Goal: Task Accomplishment & Management: Complete application form

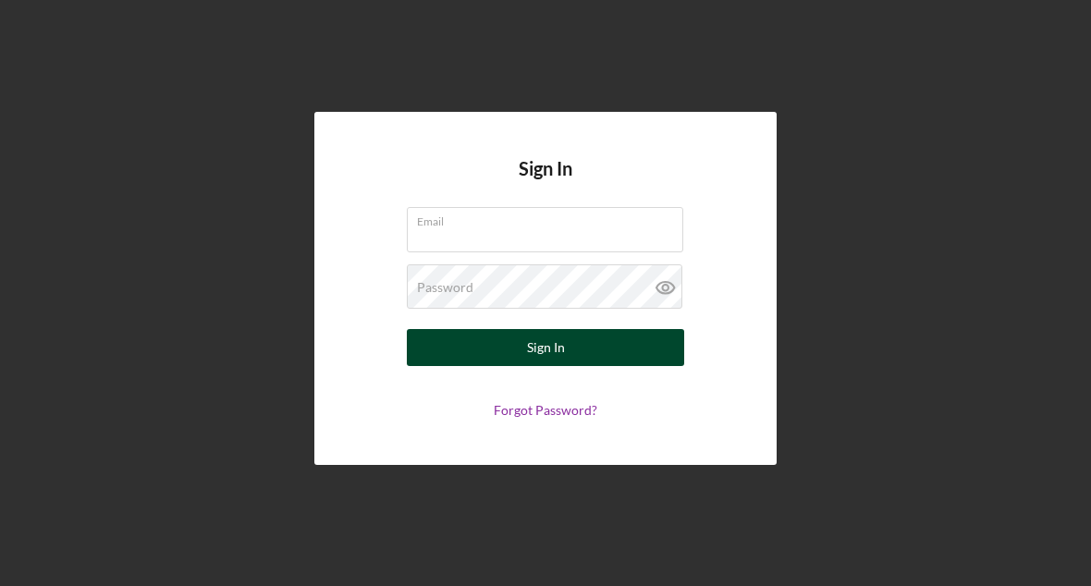
type input "[EMAIL_ADDRESS][DOMAIN_NAME]"
click at [580, 349] on button "Sign In" at bounding box center [545, 347] width 277 height 37
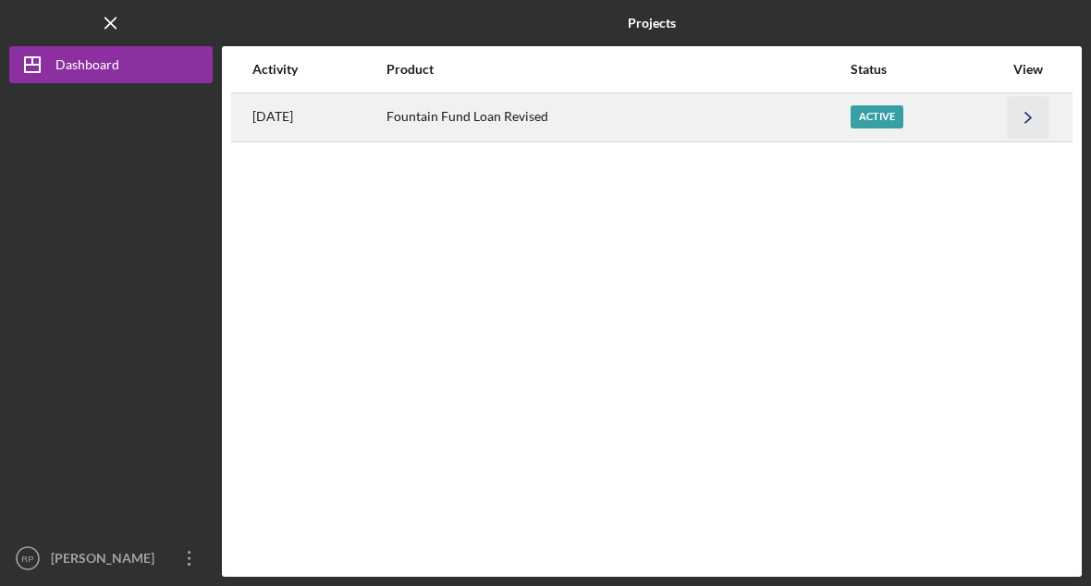
click at [1022, 124] on icon "Icon/Navigate" at bounding box center [1028, 117] width 42 height 42
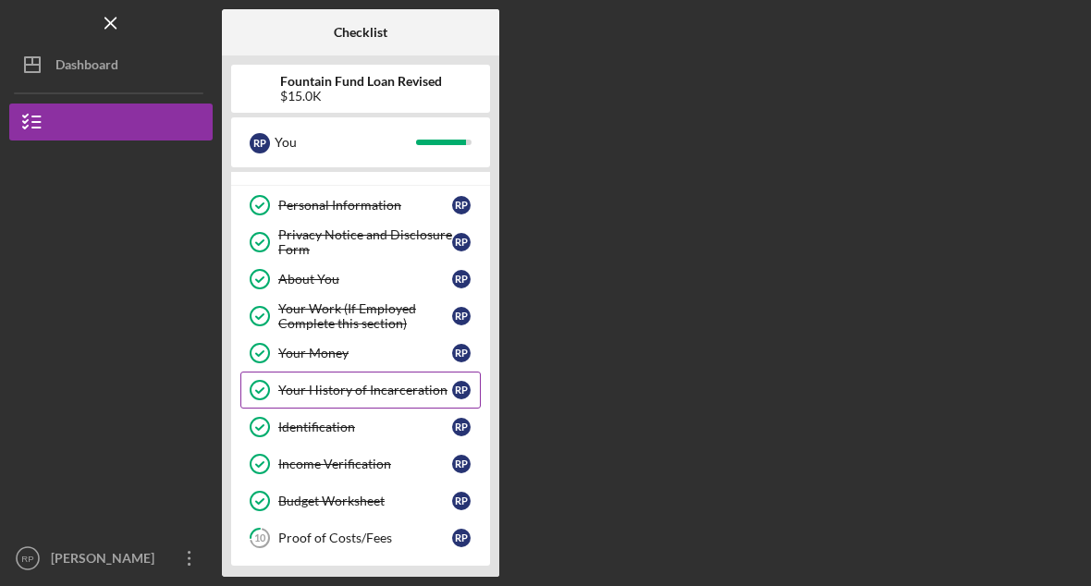
scroll to position [24, 0]
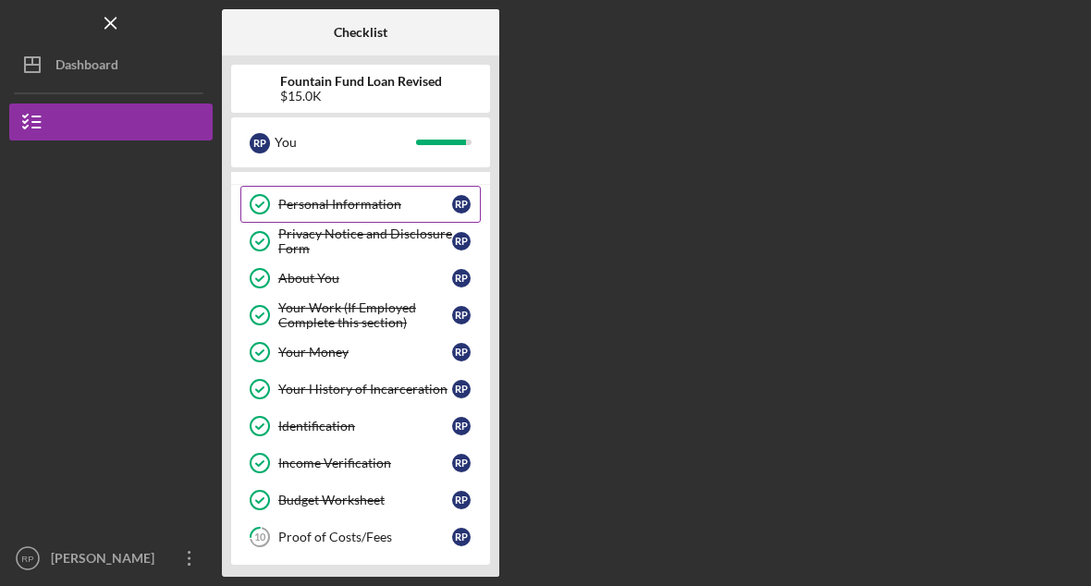
click at [359, 201] on div "Personal Information" at bounding box center [365, 204] width 174 height 15
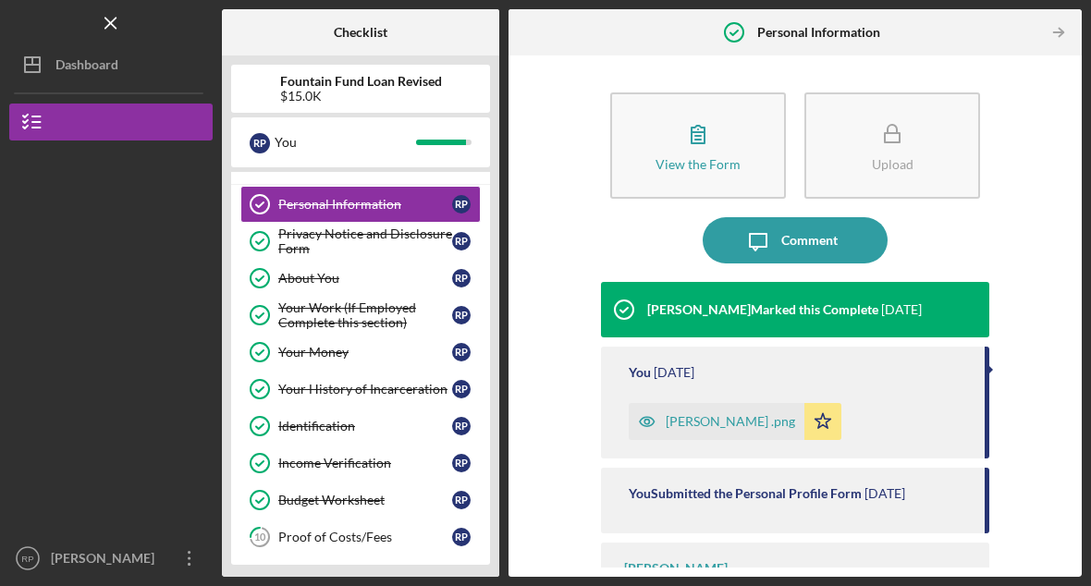
scroll to position [67, 0]
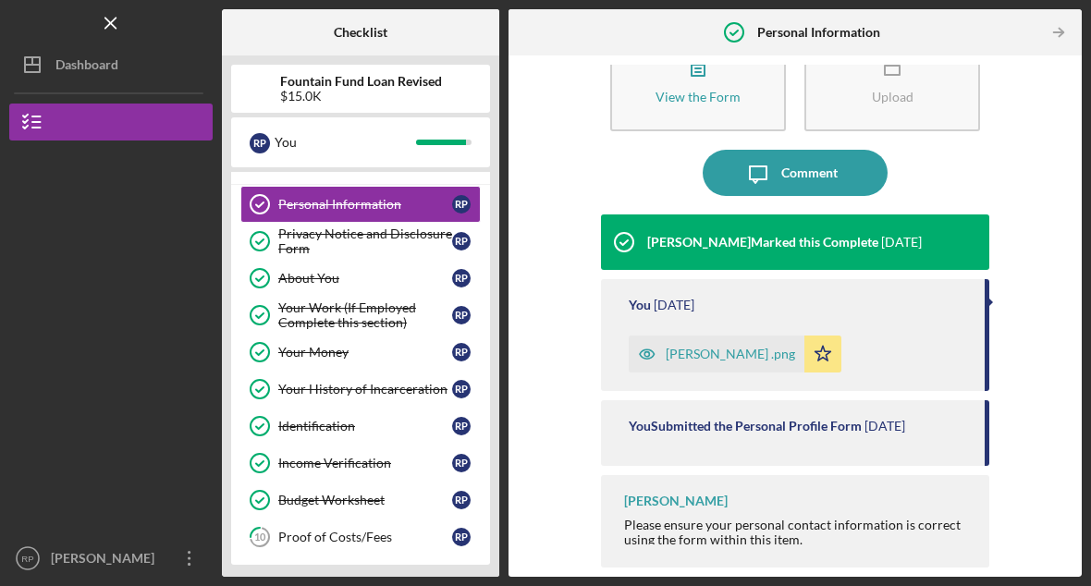
click at [720, 353] on div "[PERSON_NAME] .png" at bounding box center [729, 354] width 129 height 15
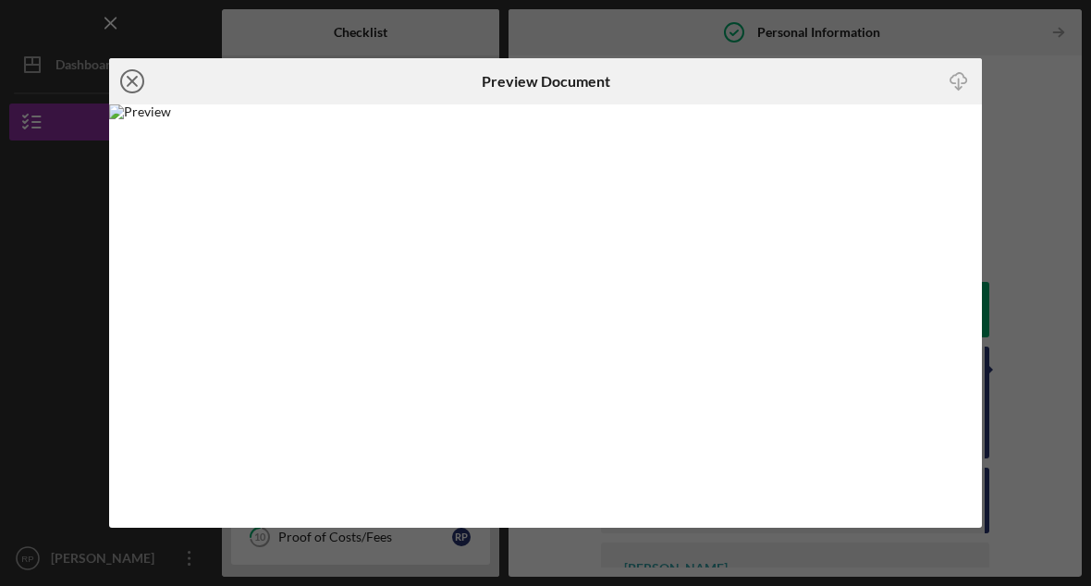
click at [133, 84] on line at bounding box center [132, 81] width 9 height 9
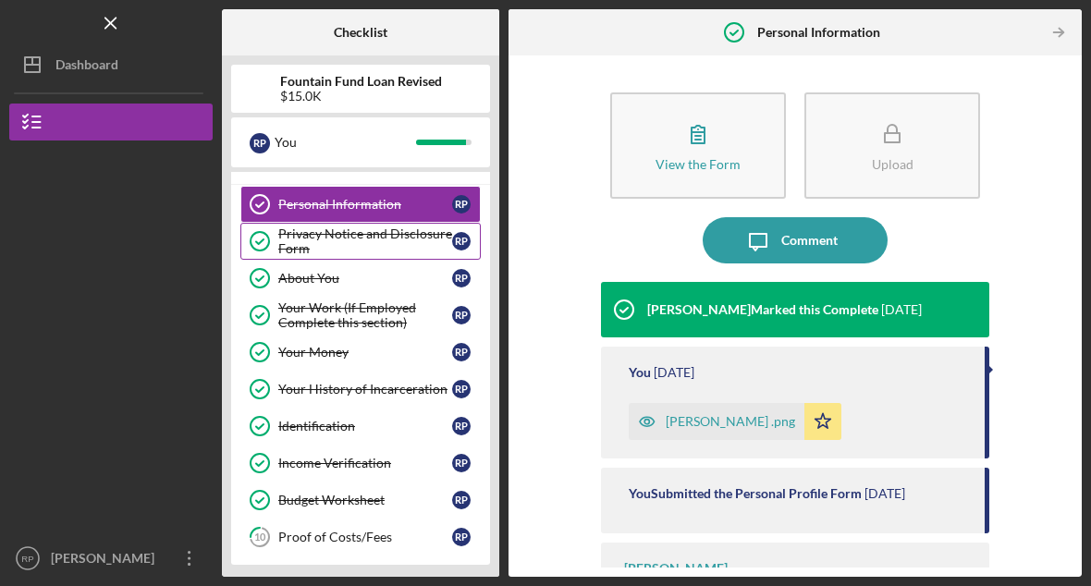
click at [383, 236] on div "Privacy Notice and Disclosure Form" at bounding box center [365, 241] width 174 height 30
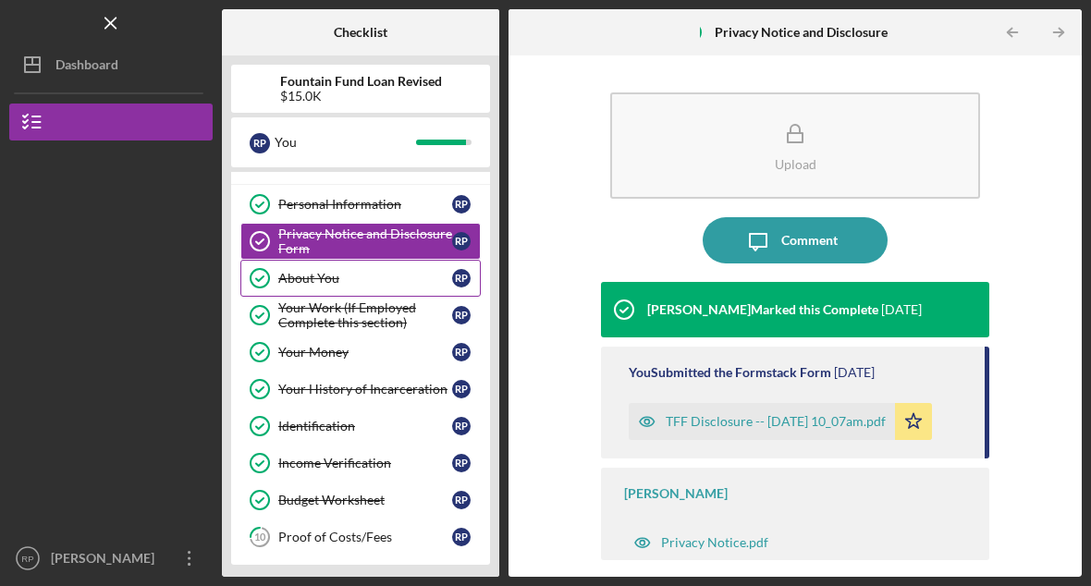
click at [301, 275] on div "About You" at bounding box center [365, 278] width 174 height 15
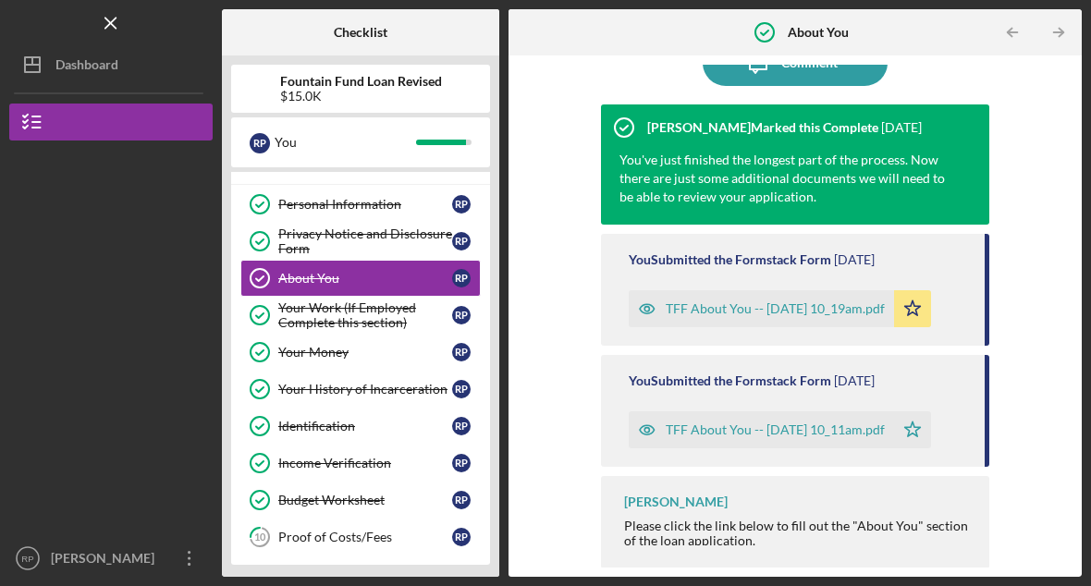
scroll to position [54, 0]
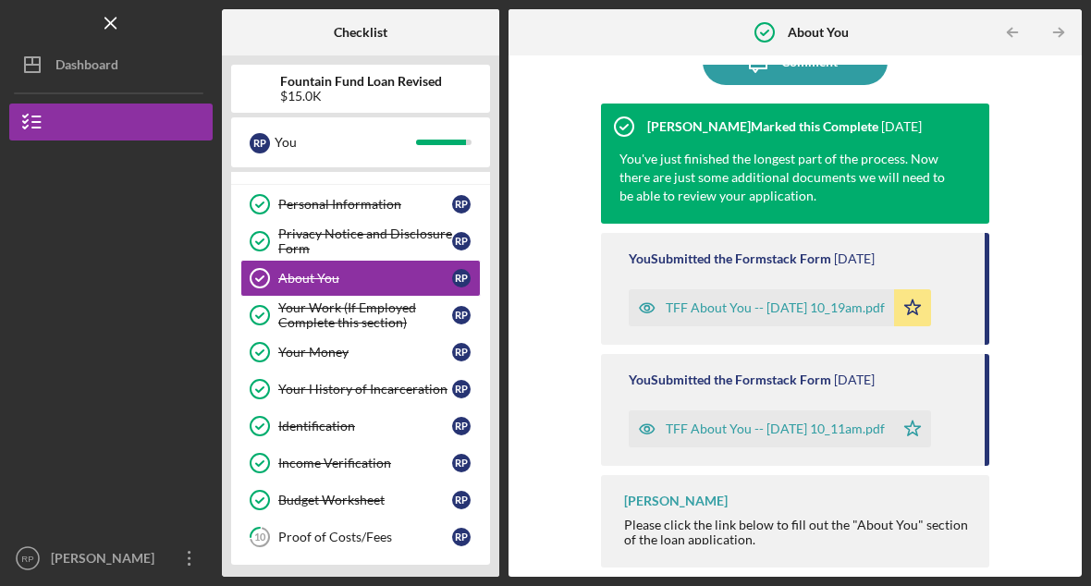
click at [698, 312] on div "TFF About You -- [DATE] 10_19am.pdf" at bounding box center [774, 307] width 219 height 15
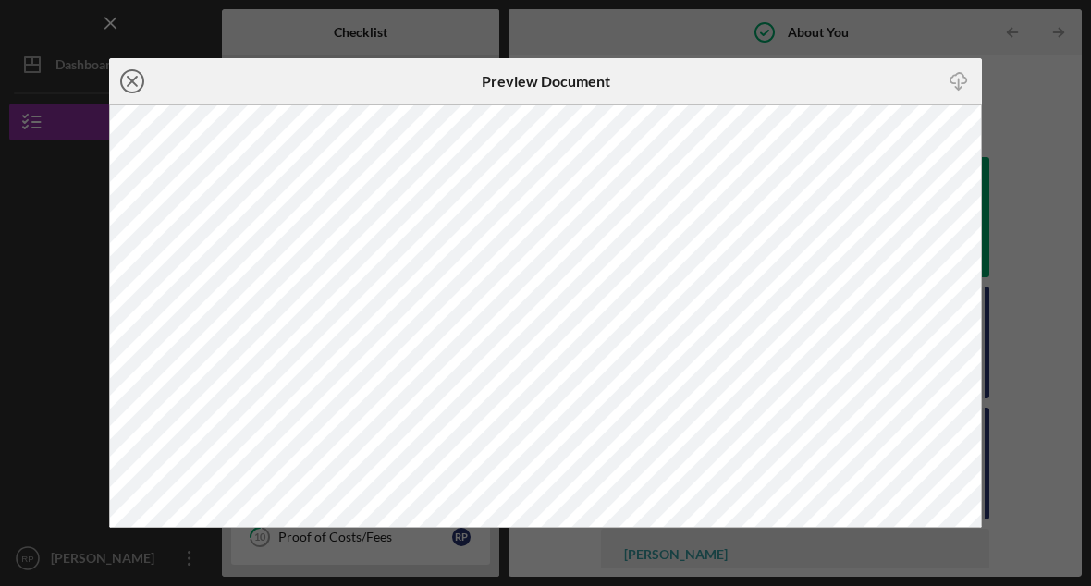
click at [142, 79] on circle at bounding box center [132, 81] width 22 height 22
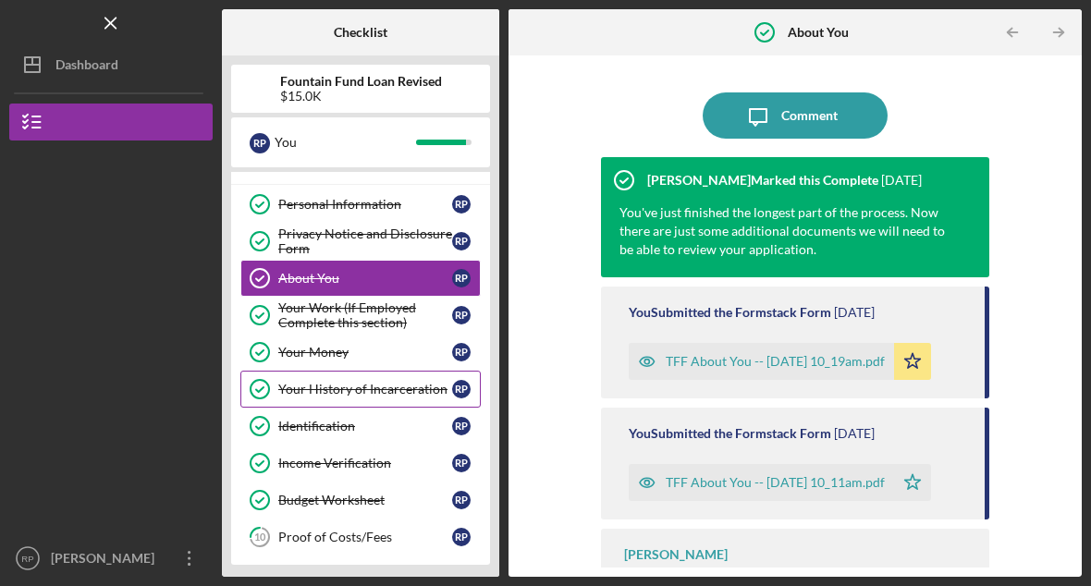
click at [345, 385] on div "Your History of Incarceration" at bounding box center [365, 389] width 174 height 15
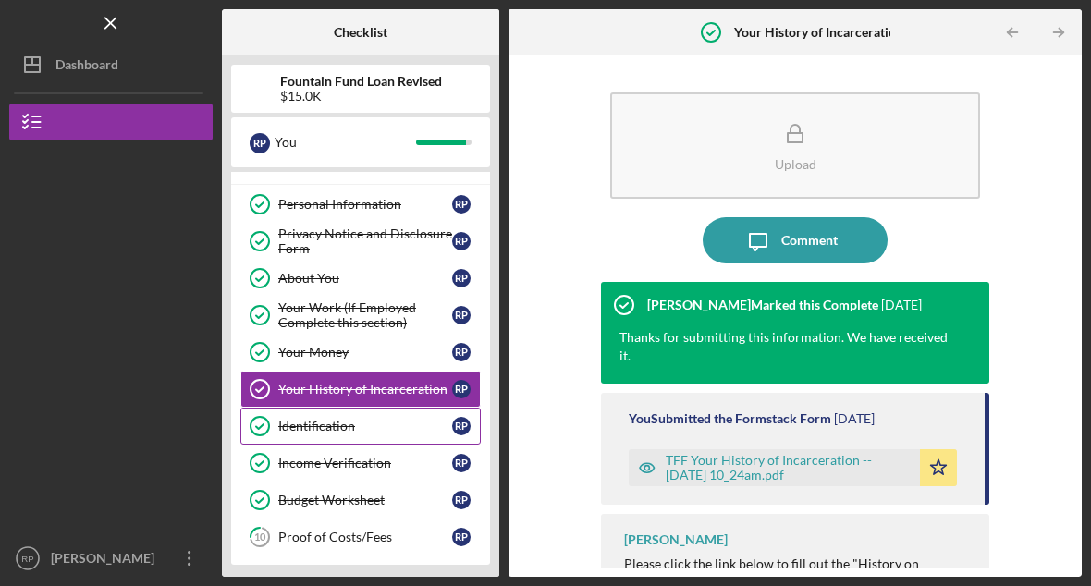
click at [340, 427] on div "Identification" at bounding box center [365, 426] width 174 height 15
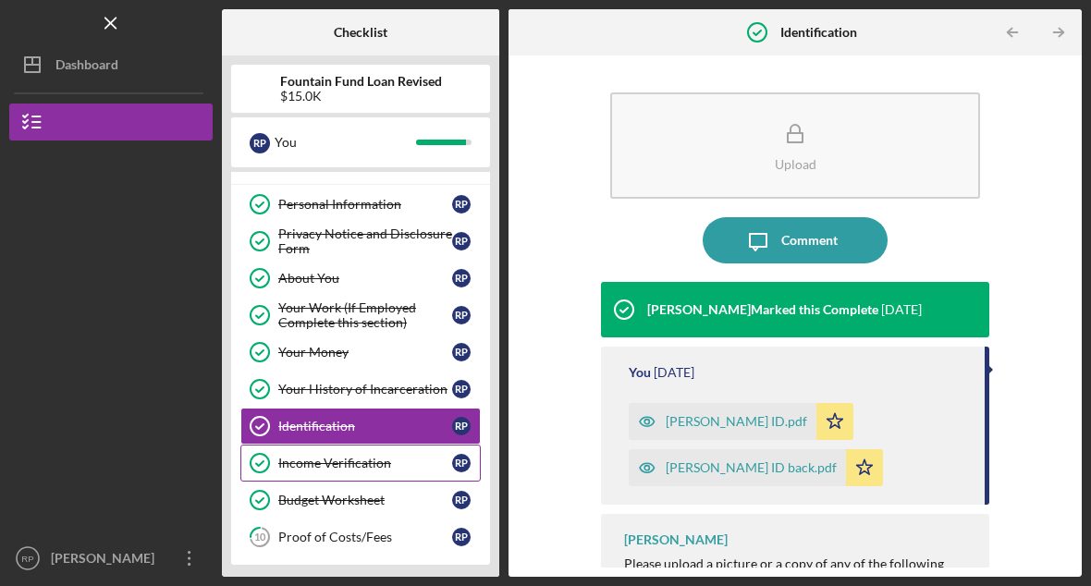
click at [331, 460] on div "Income Verification" at bounding box center [365, 463] width 174 height 15
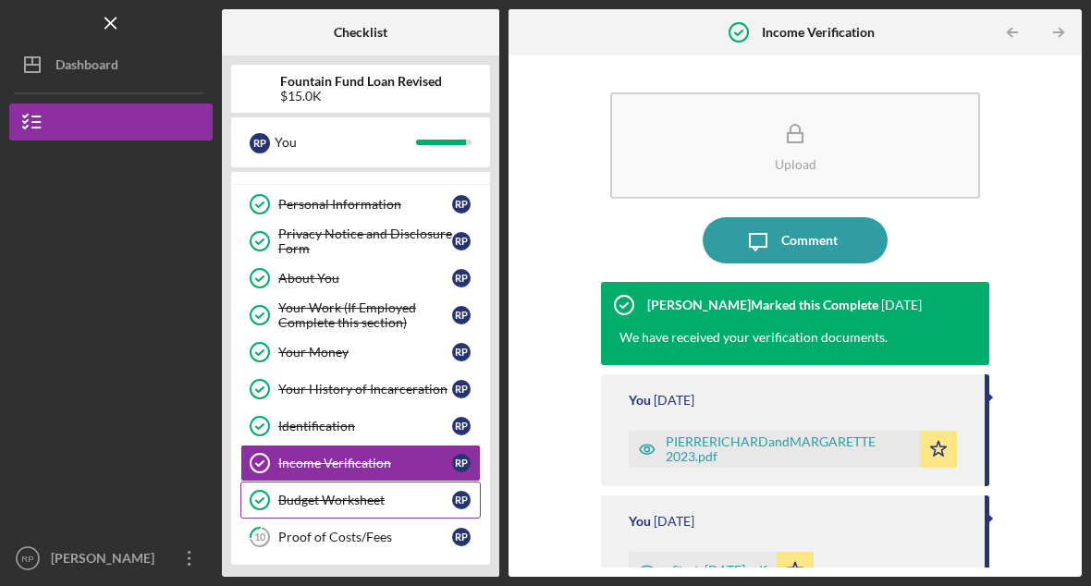
click at [338, 504] on link "Budget Worksheet Budget Worksheet R P" at bounding box center [360, 500] width 240 height 37
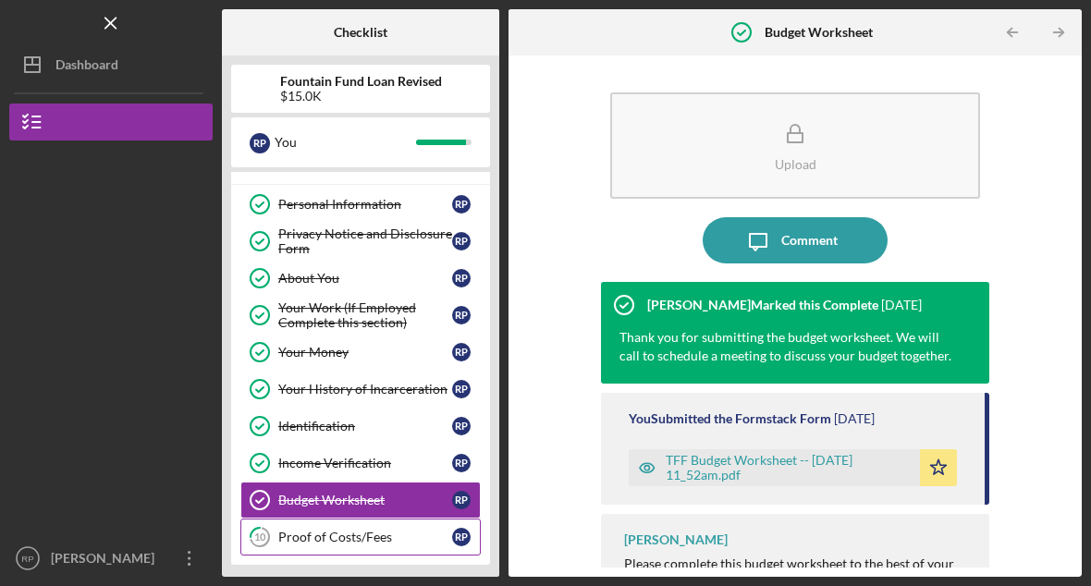
click at [345, 539] on link "10 Proof of Costs/Fees R P" at bounding box center [360, 537] width 240 height 37
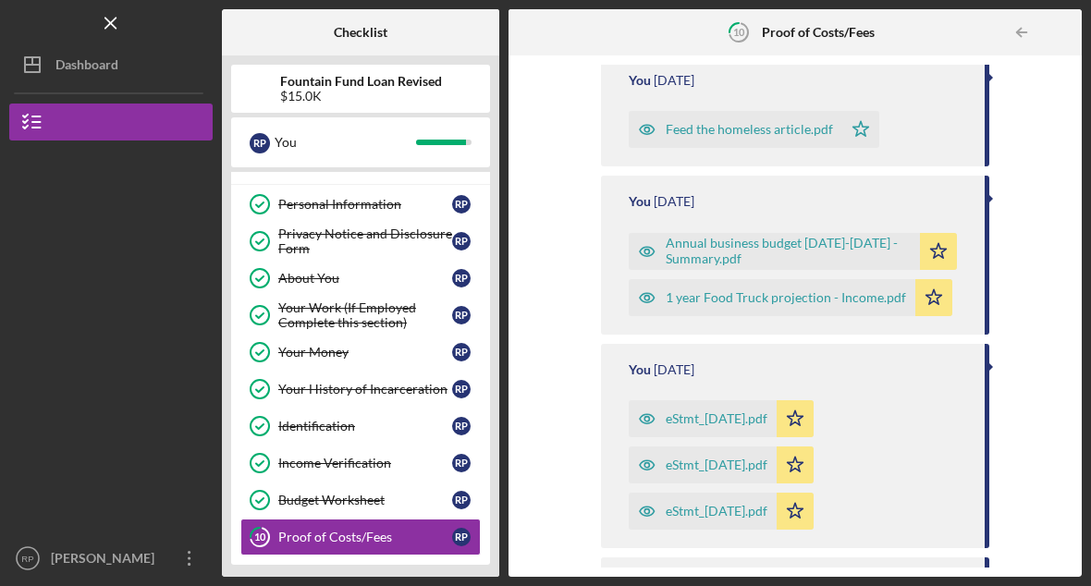
scroll to position [741, 0]
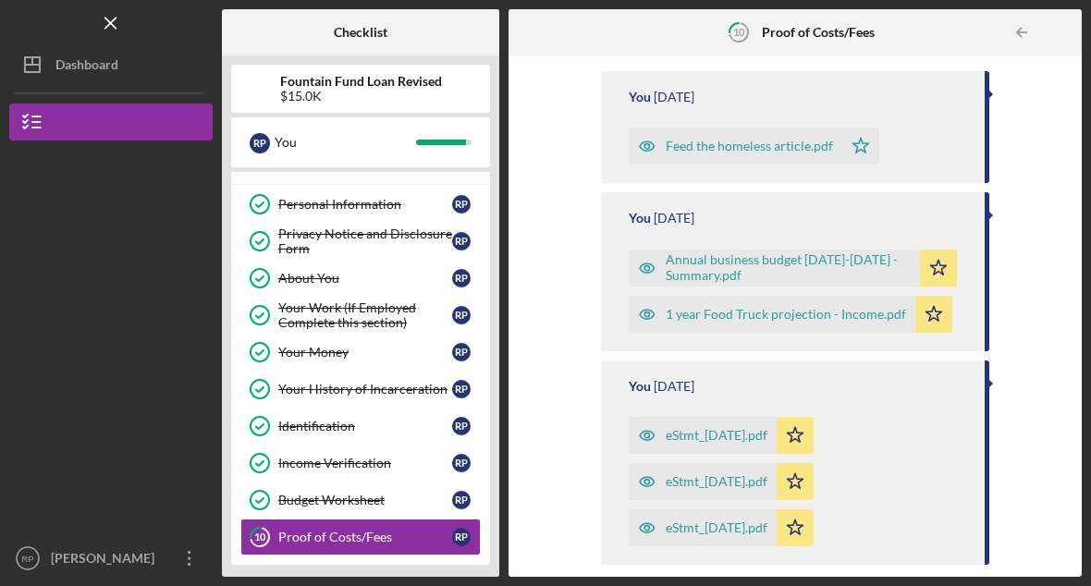
click at [715, 252] on div "Annual business budget 2024-2025 - Summary.pdf" at bounding box center [774, 268] width 291 height 37
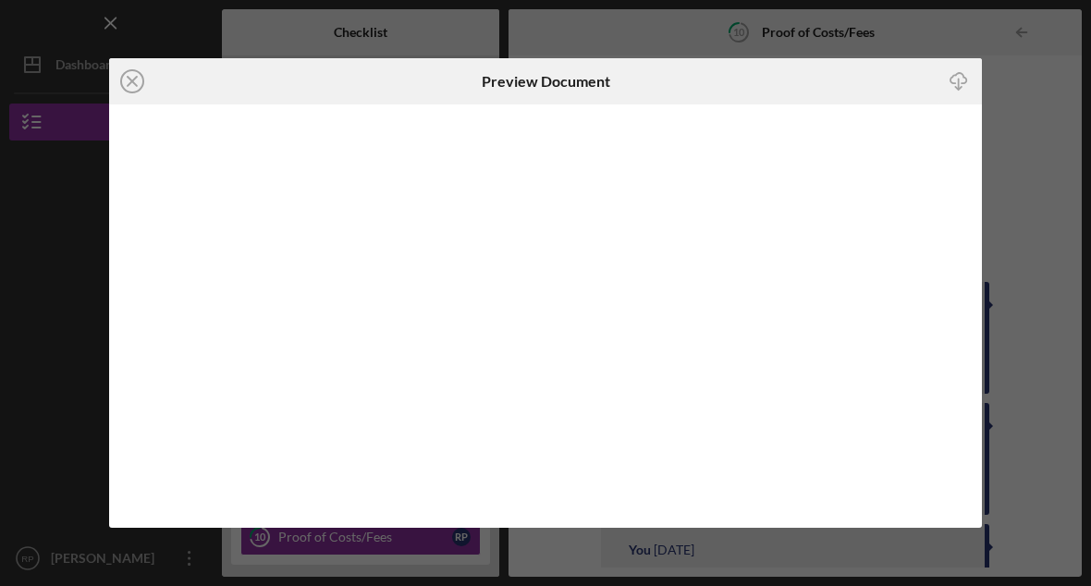
scroll to position [692, 0]
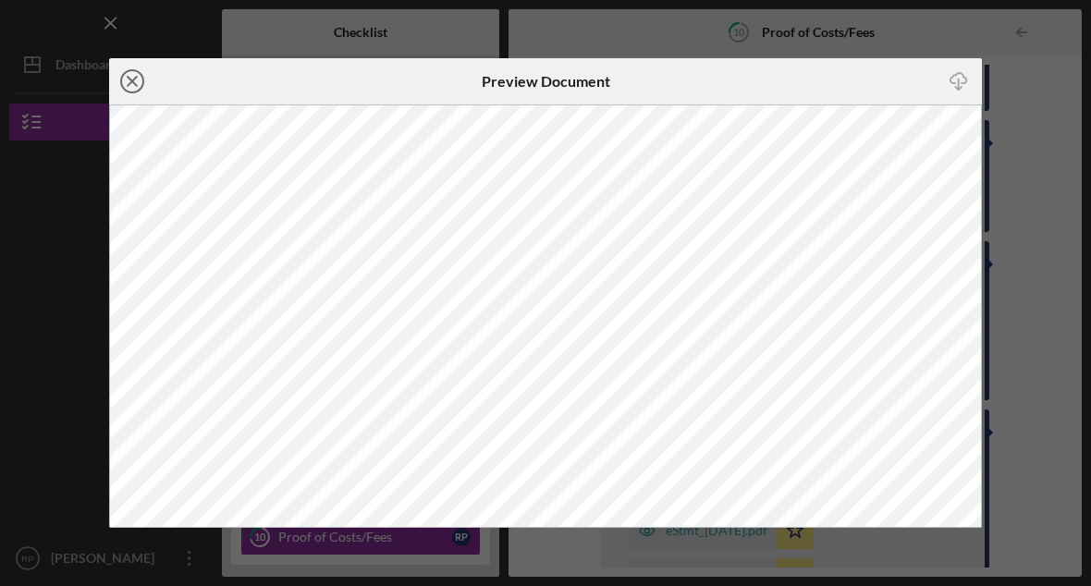
click at [130, 71] on icon "Icon/Close" at bounding box center [132, 81] width 46 height 46
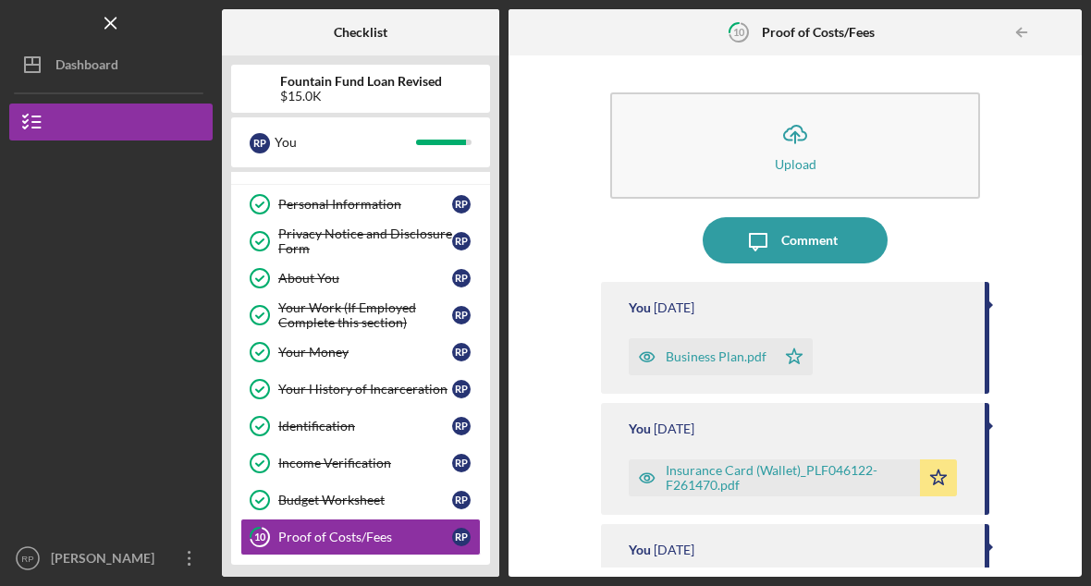
click at [715, 364] on div "Business Plan.pdf" at bounding box center [702, 356] width 147 height 37
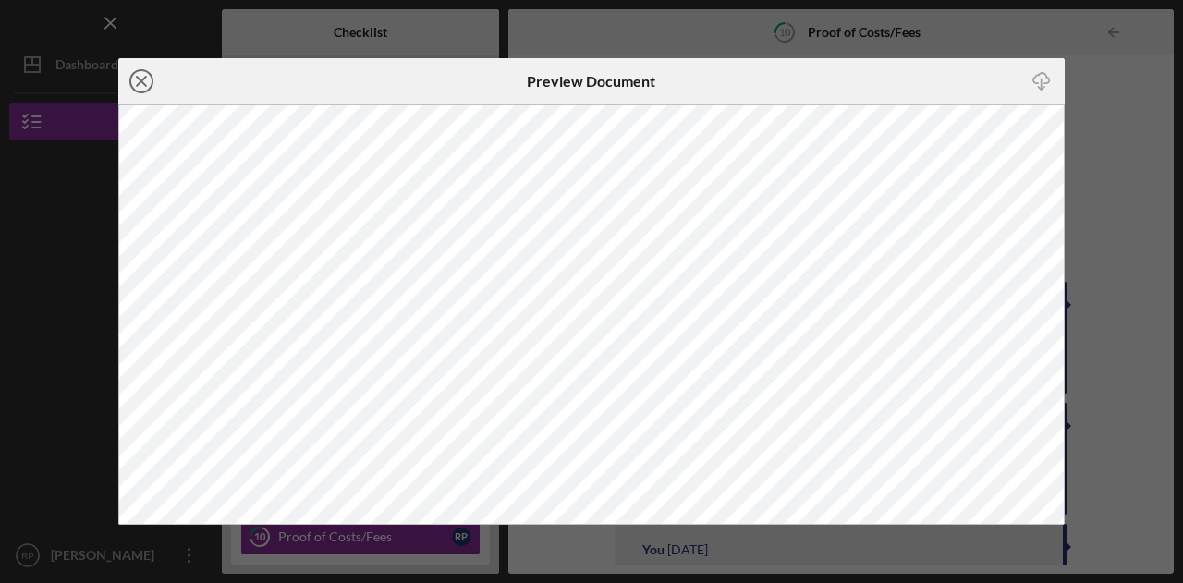
click at [145, 80] on icon "Icon/Close" at bounding box center [141, 81] width 46 height 46
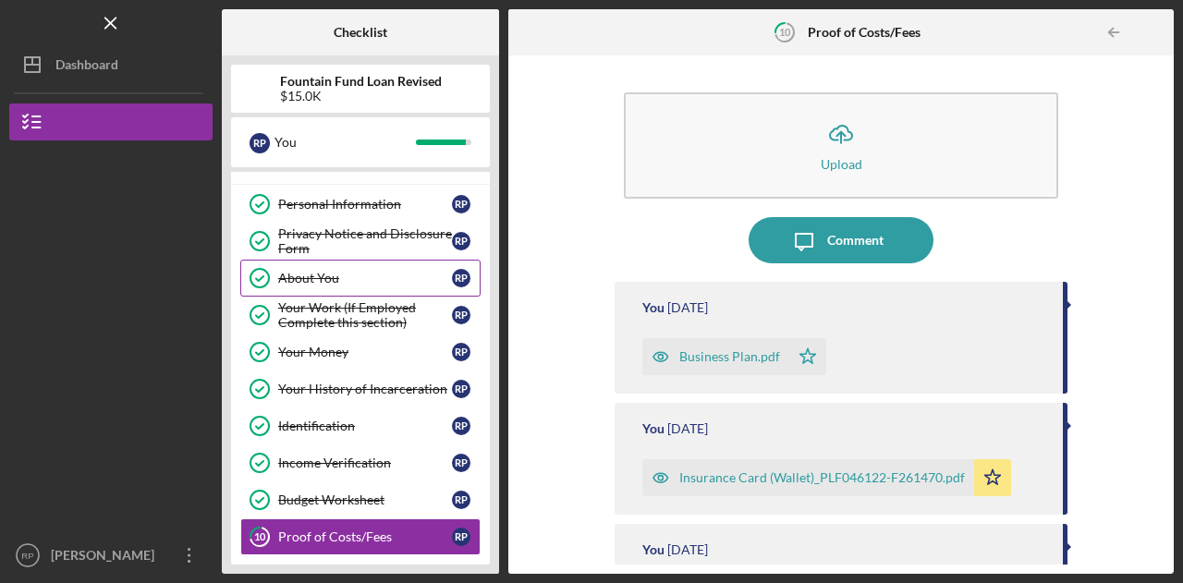
click at [320, 271] on div "About You" at bounding box center [365, 278] width 174 height 15
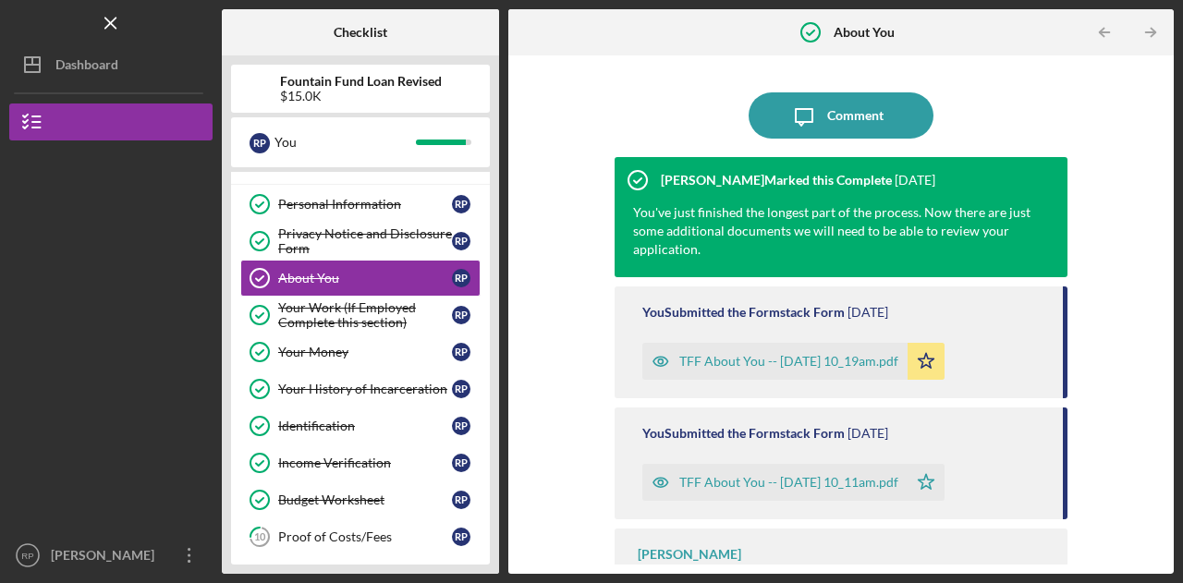
click at [796, 365] on div "TFF About You -- 2025-03-28 10_19am.pdf" at bounding box center [788, 361] width 219 height 15
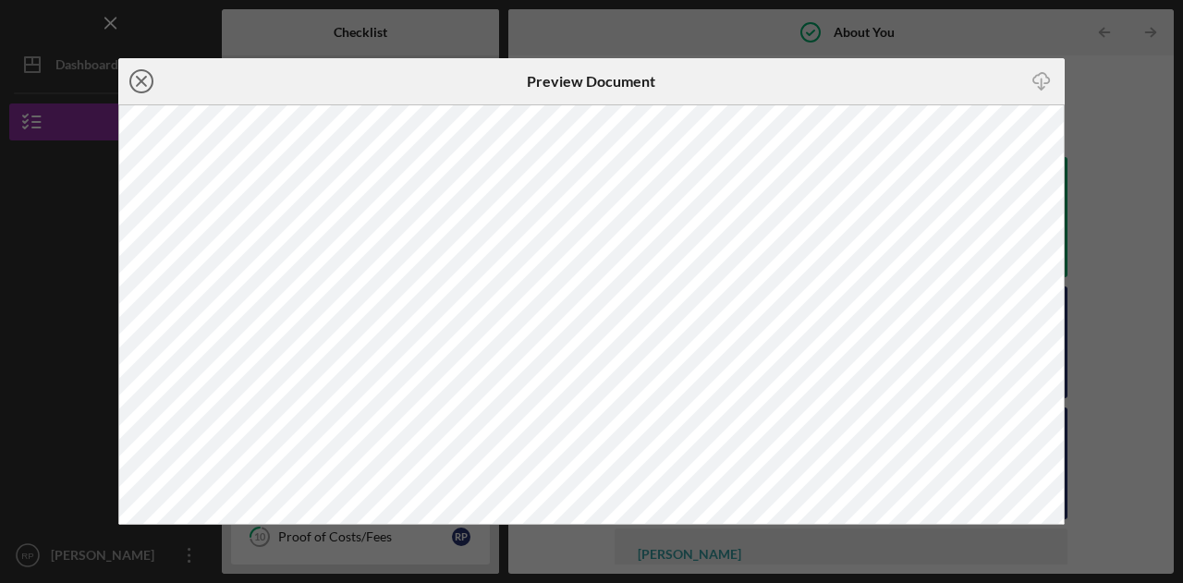
click at [151, 79] on icon "Icon/Close" at bounding box center [141, 81] width 46 height 46
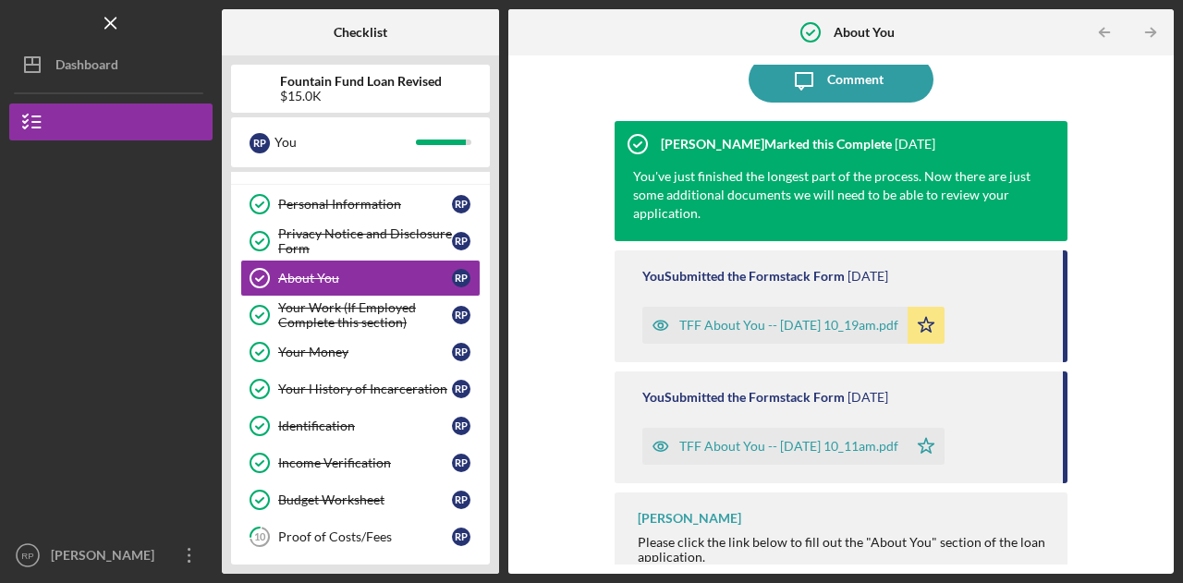
scroll to position [55, 0]
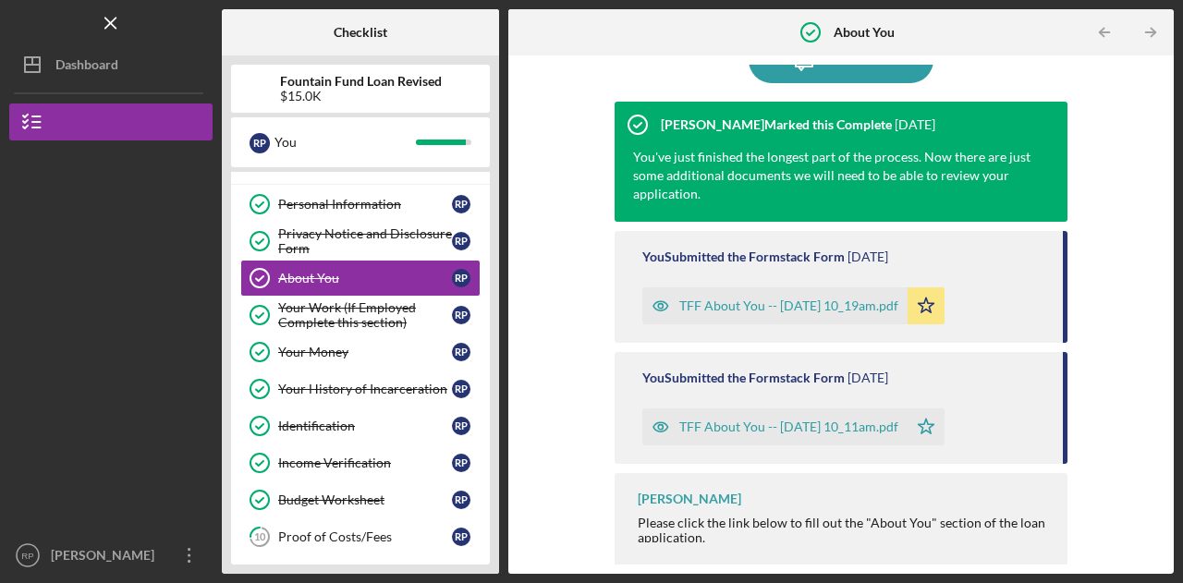
click at [812, 417] on div "TFF About You -- 2025-03-28 10_11am.pdf" at bounding box center [774, 427] width 265 height 37
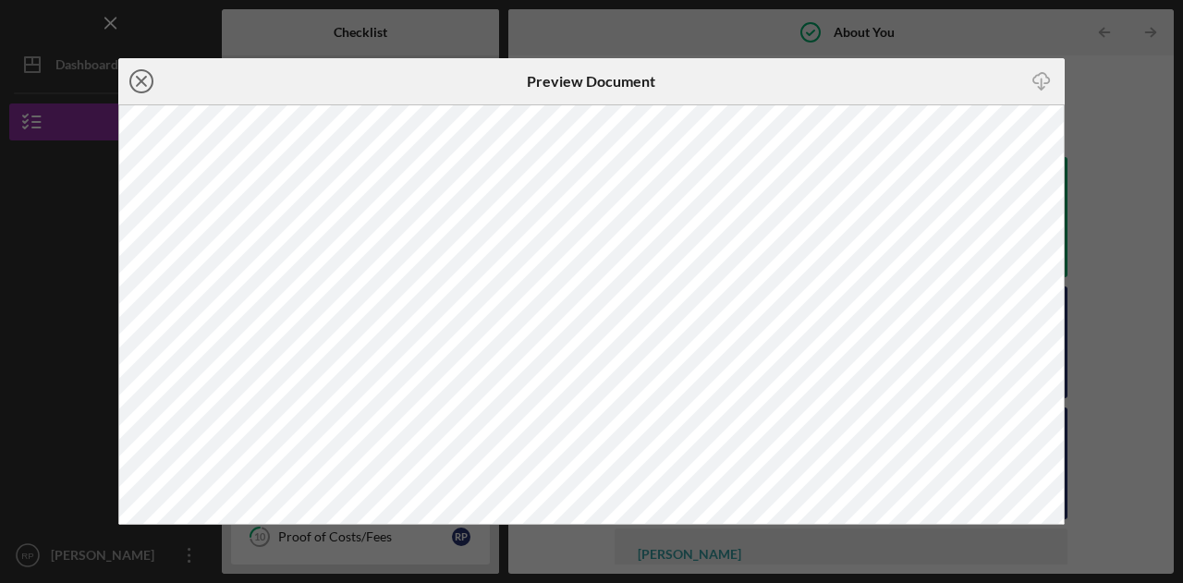
click at [144, 81] on icon "Icon/Close" at bounding box center [141, 81] width 46 height 46
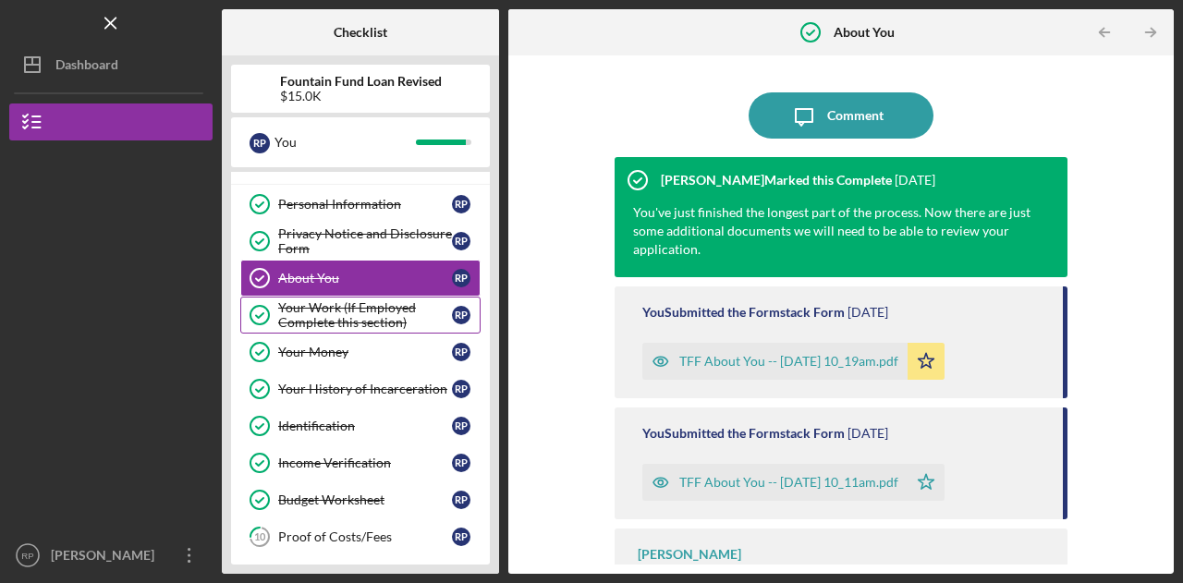
click at [339, 323] on div "Your Work (If Employed Complete this section)" at bounding box center [365, 315] width 174 height 30
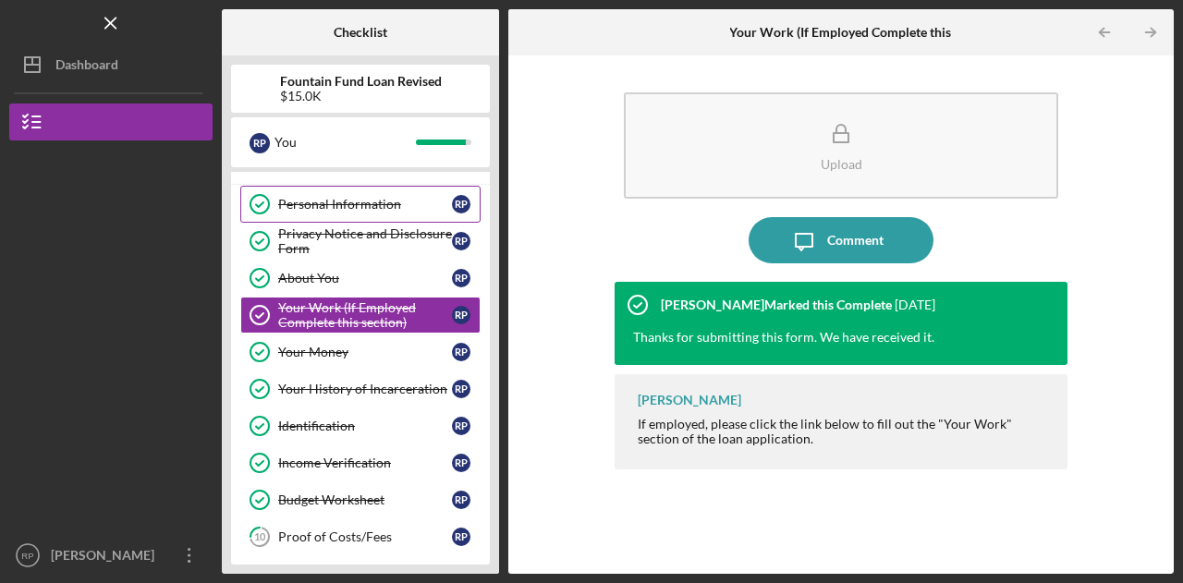
click at [333, 210] on div "Personal Information" at bounding box center [365, 204] width 174 height 15
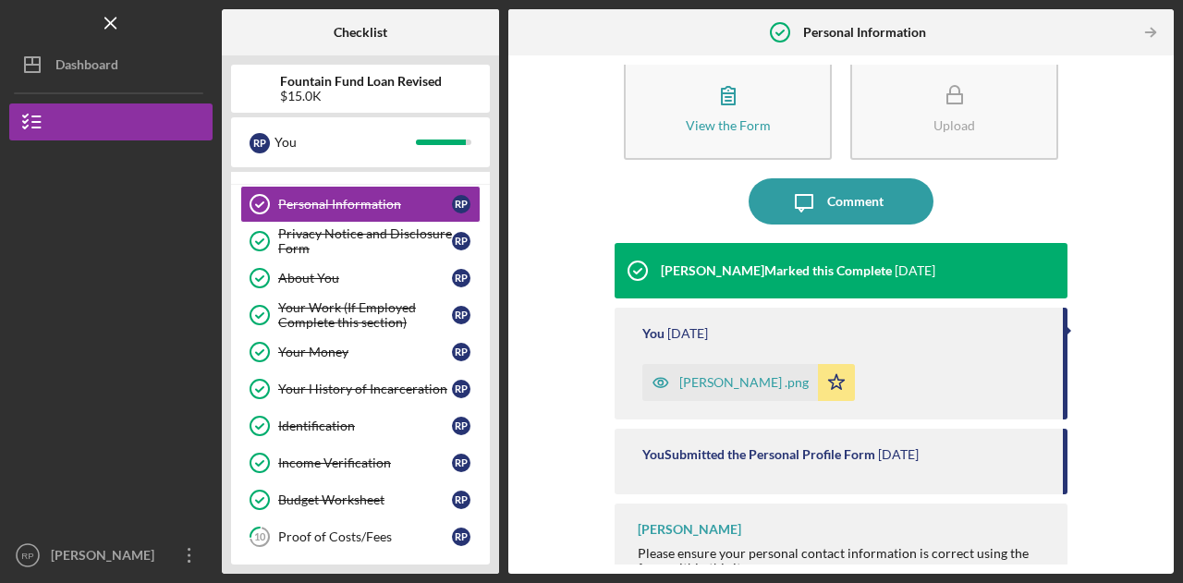
scroll to position [70, 0]
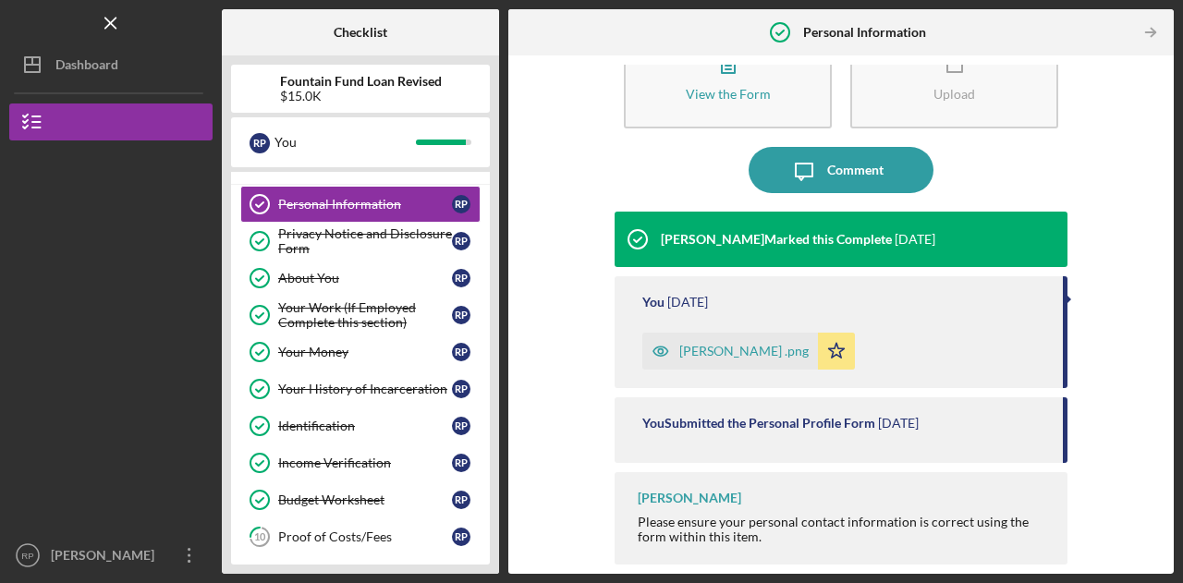
click at [706, 358] on div "Richard Pierre .png" at bounding box center [743, 351] width 129 height 15
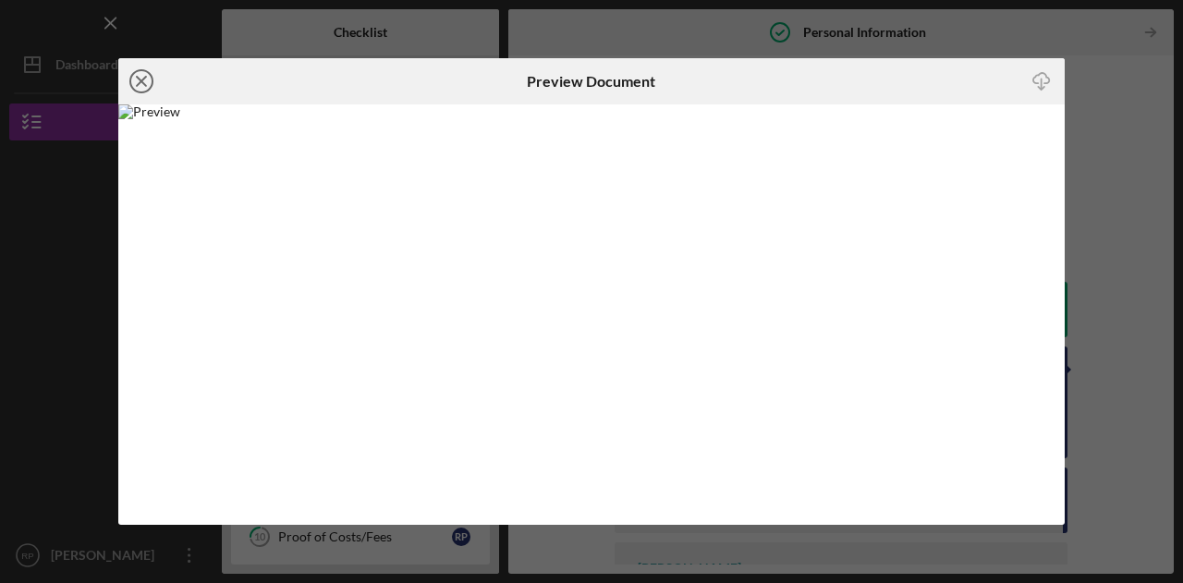
click at [152, 75] on circle at bounding box center [141, 81] width 22 height 22
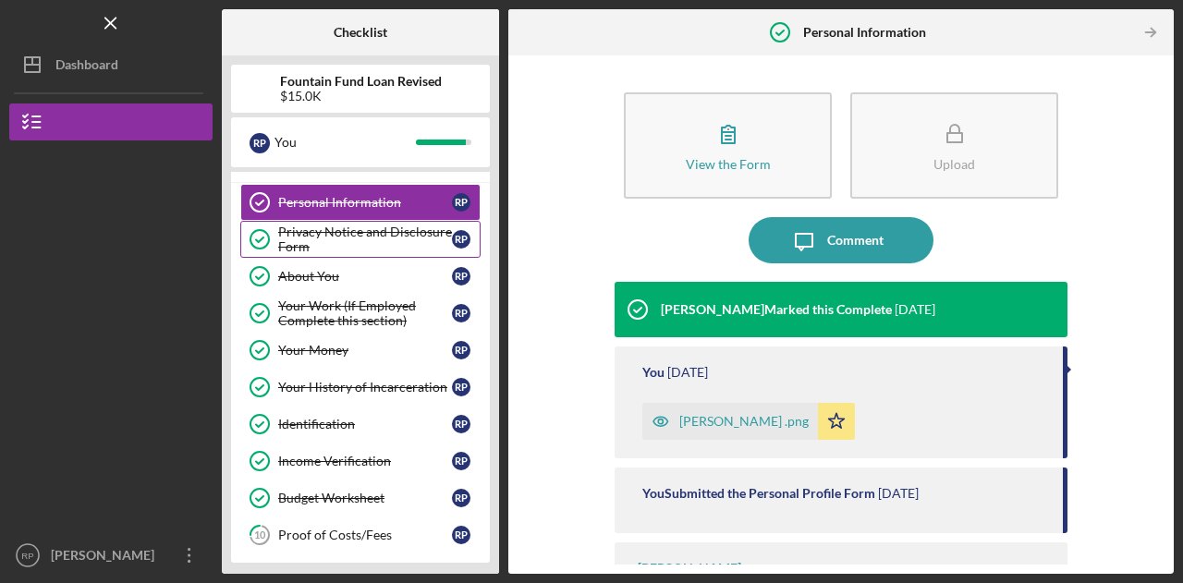
click at [360, 227] on div "Privacy Notice and Disclosure Form" at bounding box center [365, 240] width 174 height 30
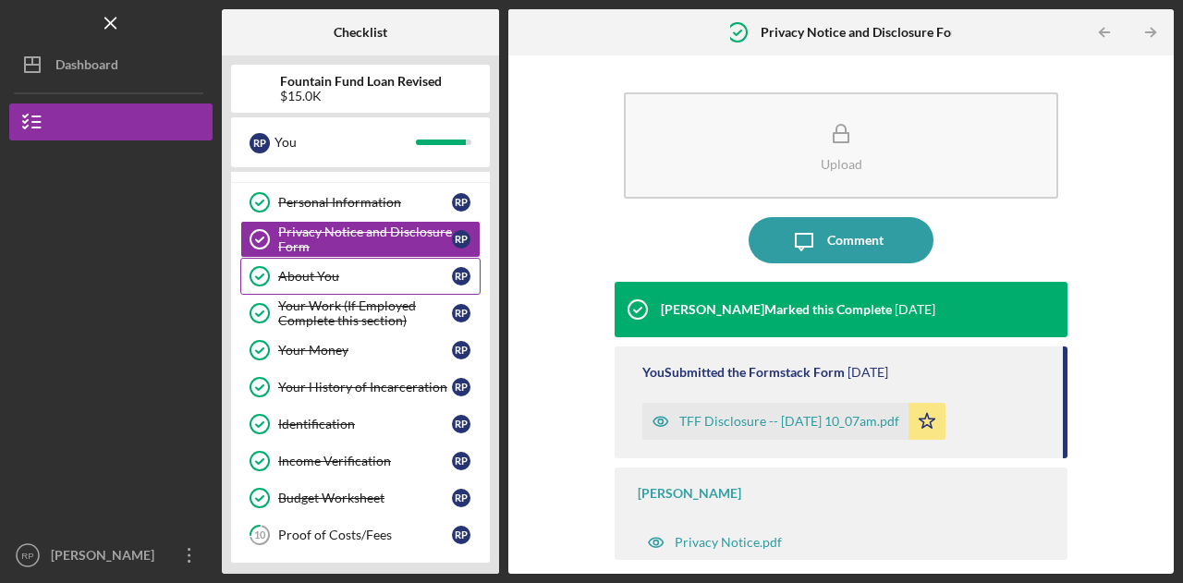
click at [312, 282] on link "About You About You R P" at bounding box center [360, 276] width 240 height 37
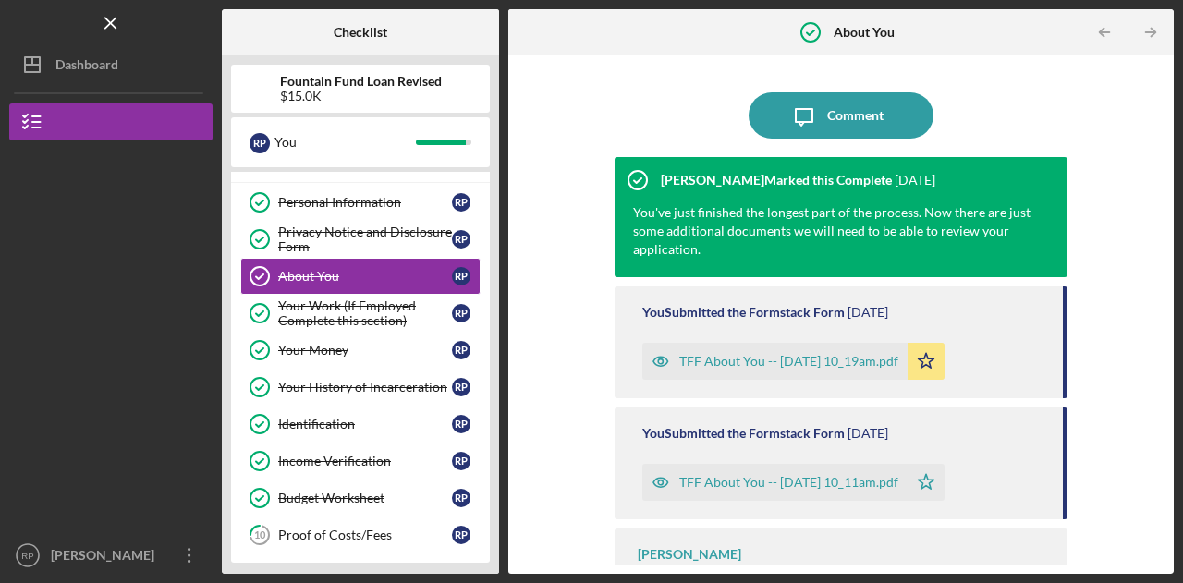
click at [819, 363] on div "TFF About You -- 2025-03-28 10_19am.pdf" at bounding box center [788, 361] width 219 height 15
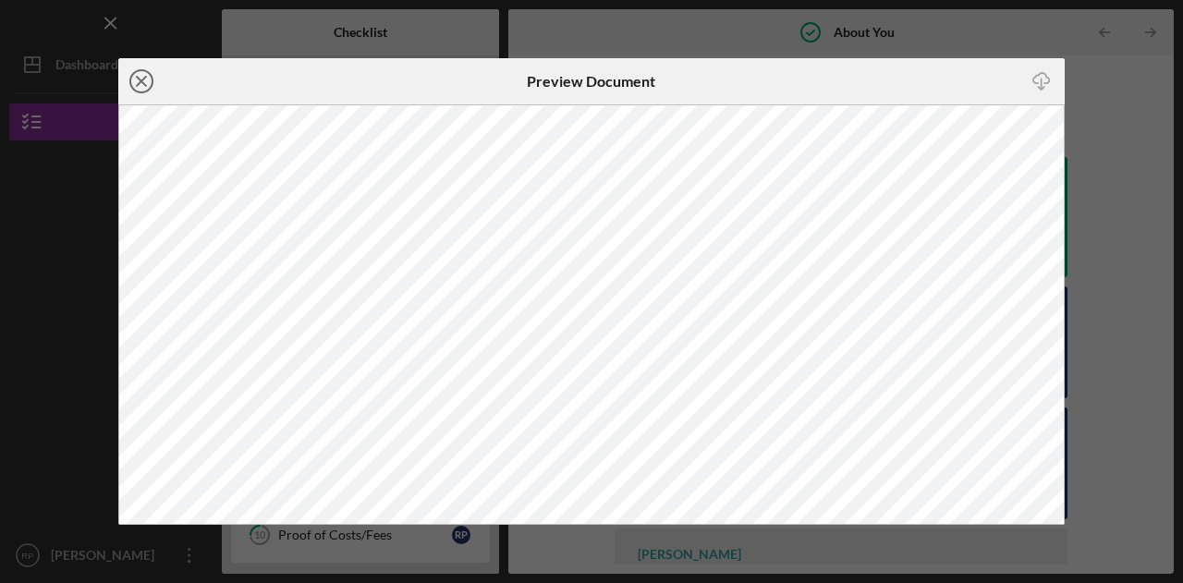
click at [142, 82] on line at bounding box center [141, 81] width 9 height 9
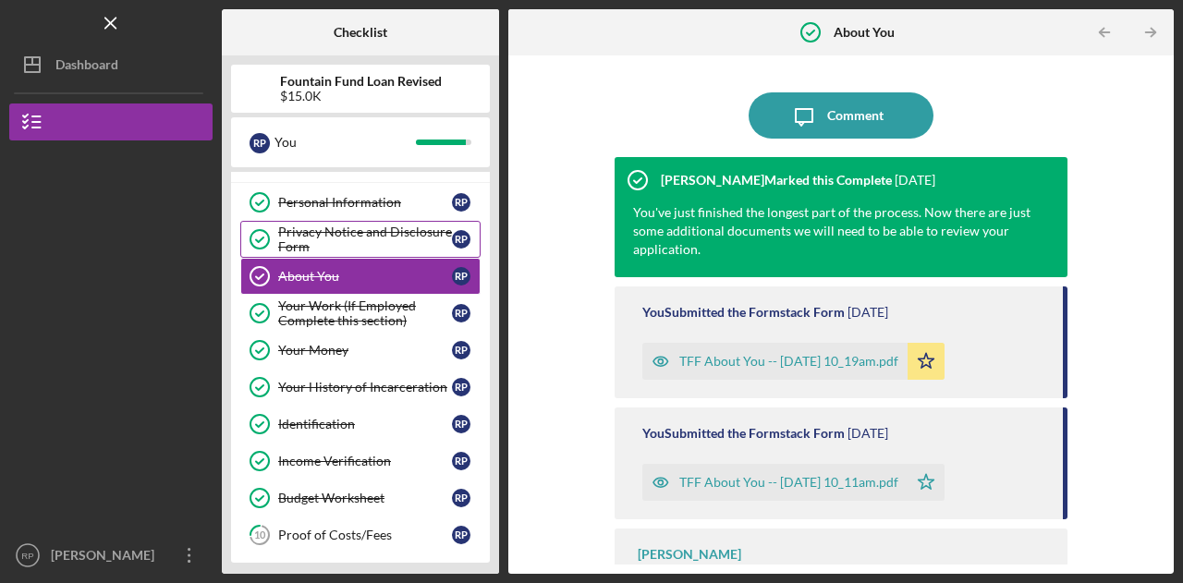
click at [354, 228] on div "Privacy Notice and Disclosure Form" at bounding box center [365, 240] width 174 height 30
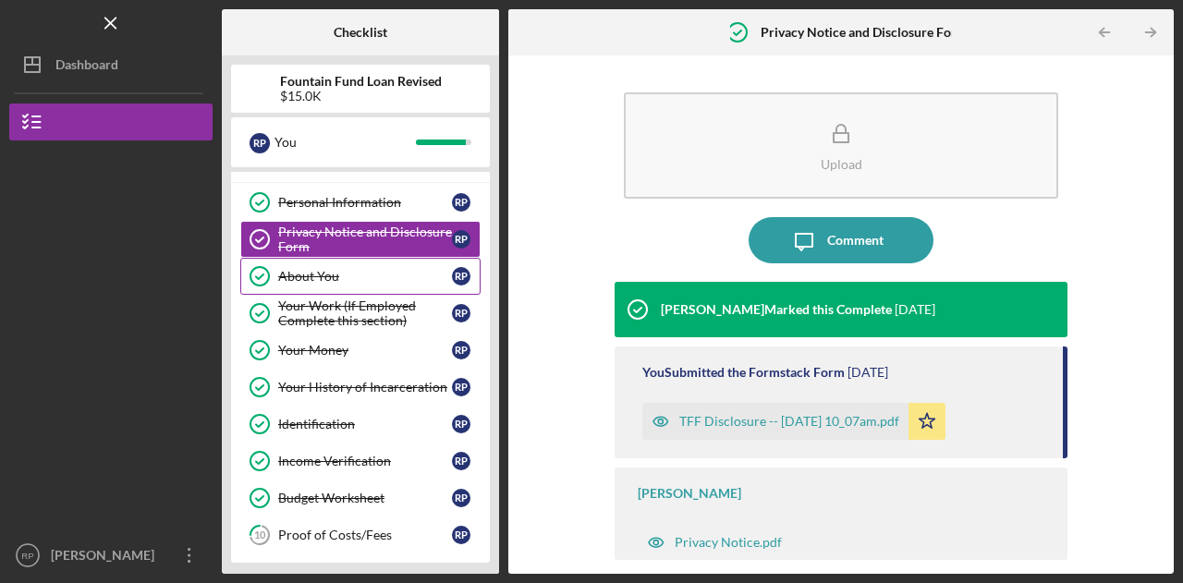
click at [299, 273] on div "About You" at bounding box center [365, 276] width 174 height 15
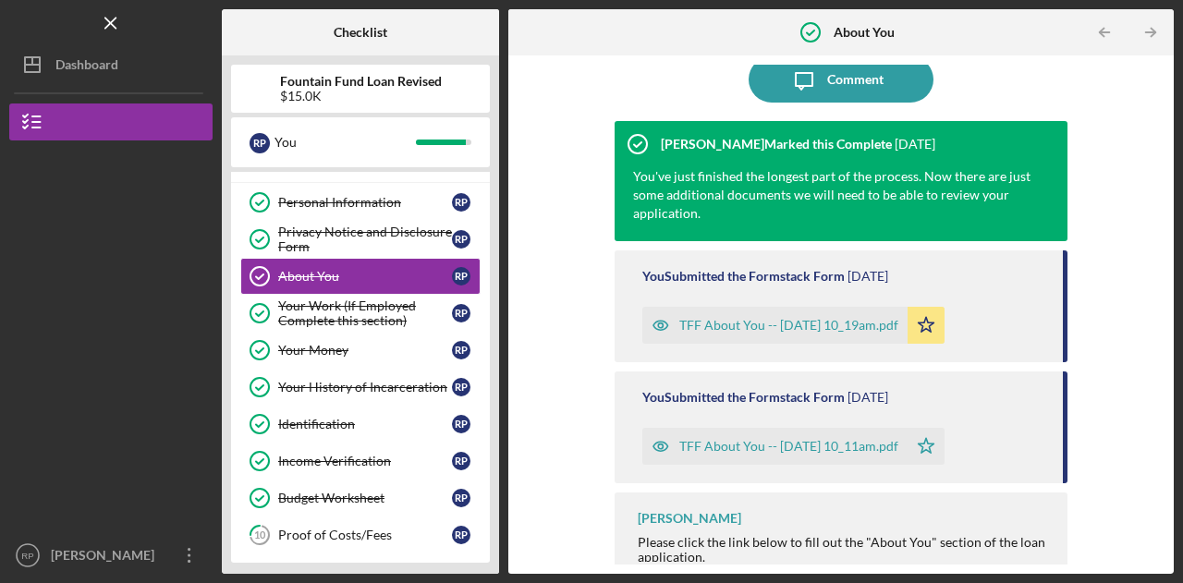
scroll to position [55, 0]
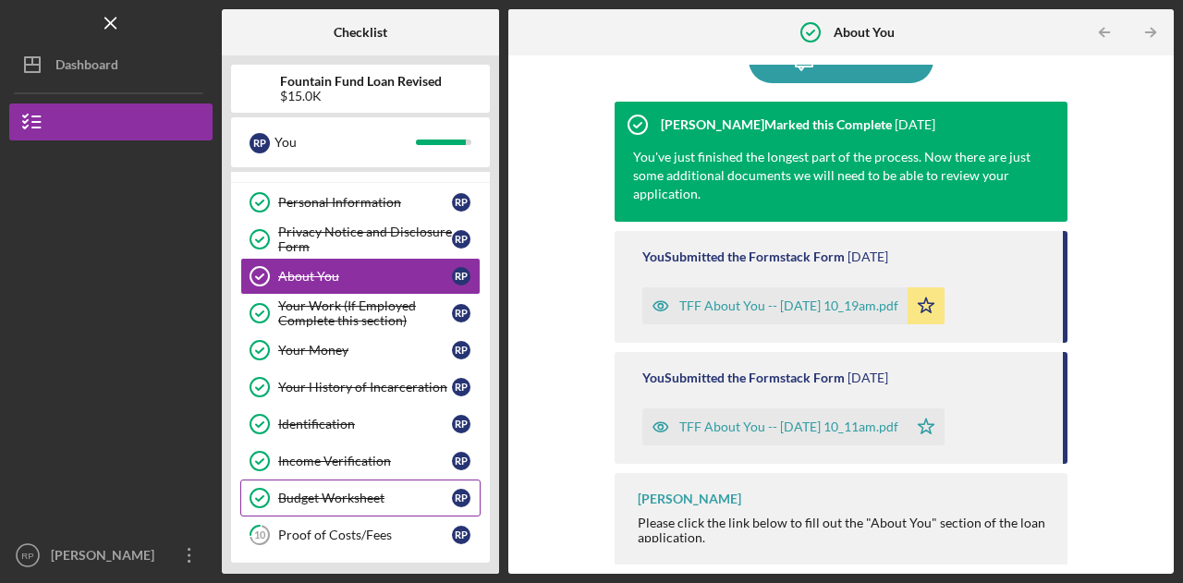
click at [346, 494] on div "Budget Worksheet" at bounding box center [365, 498] width 174 height 15
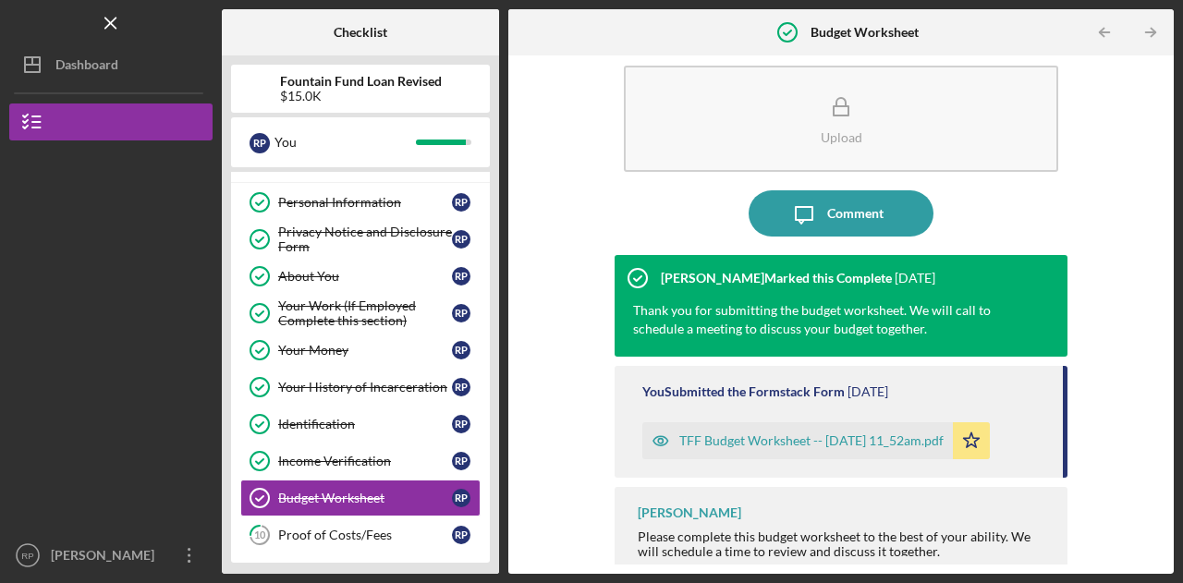
scroll to position [41, 0]
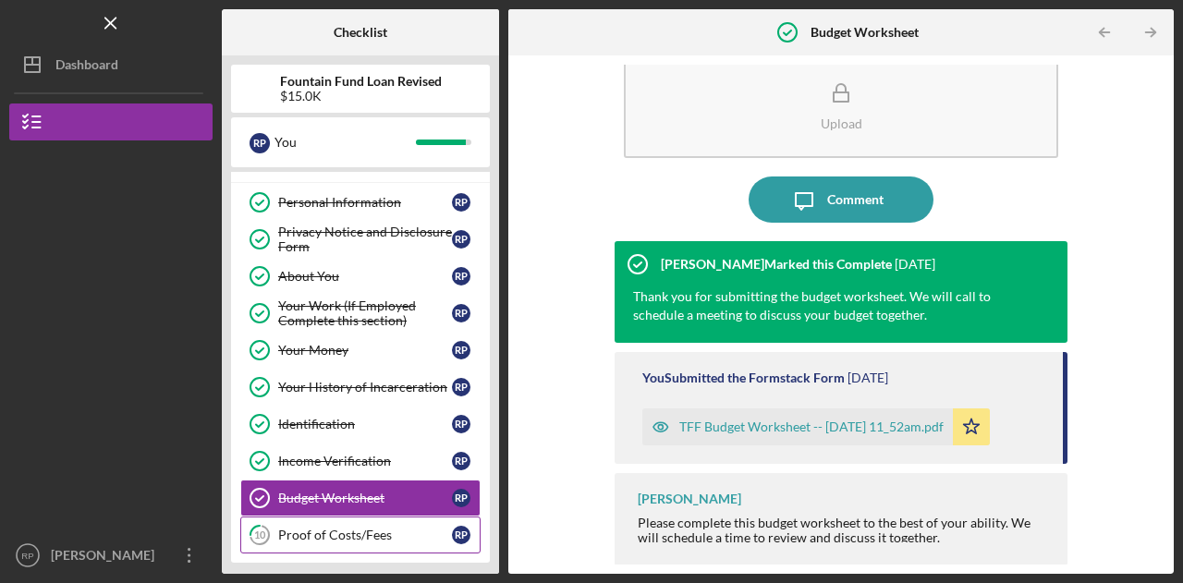
click at [336, 529] on div "Proof of Costs/Fees" at bounding box center [365, 535] width 174 height 15
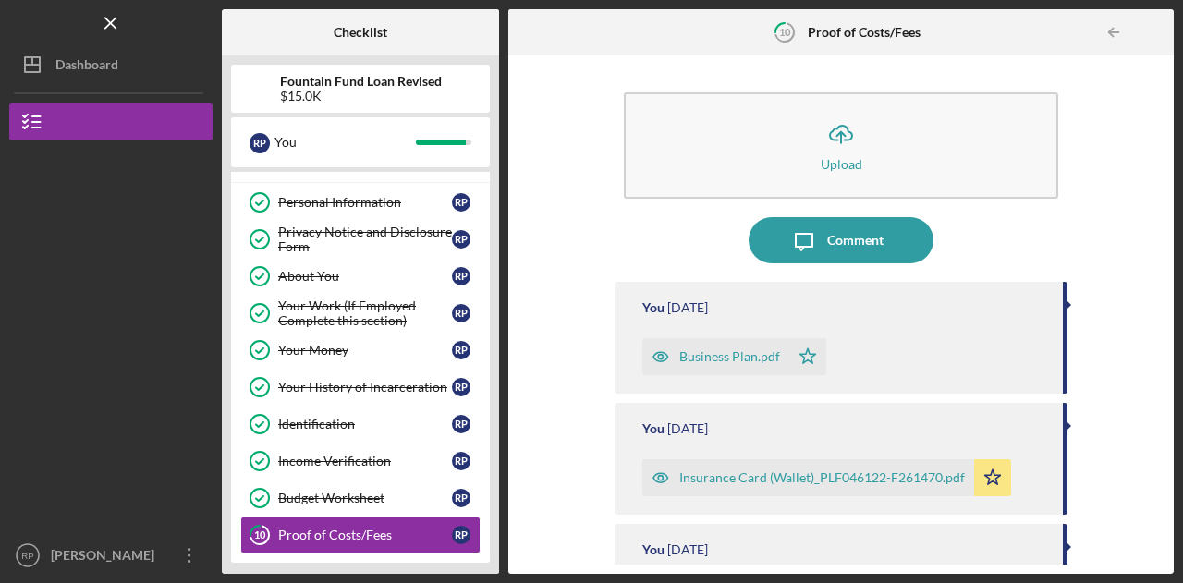
scroll to position [185, 0]
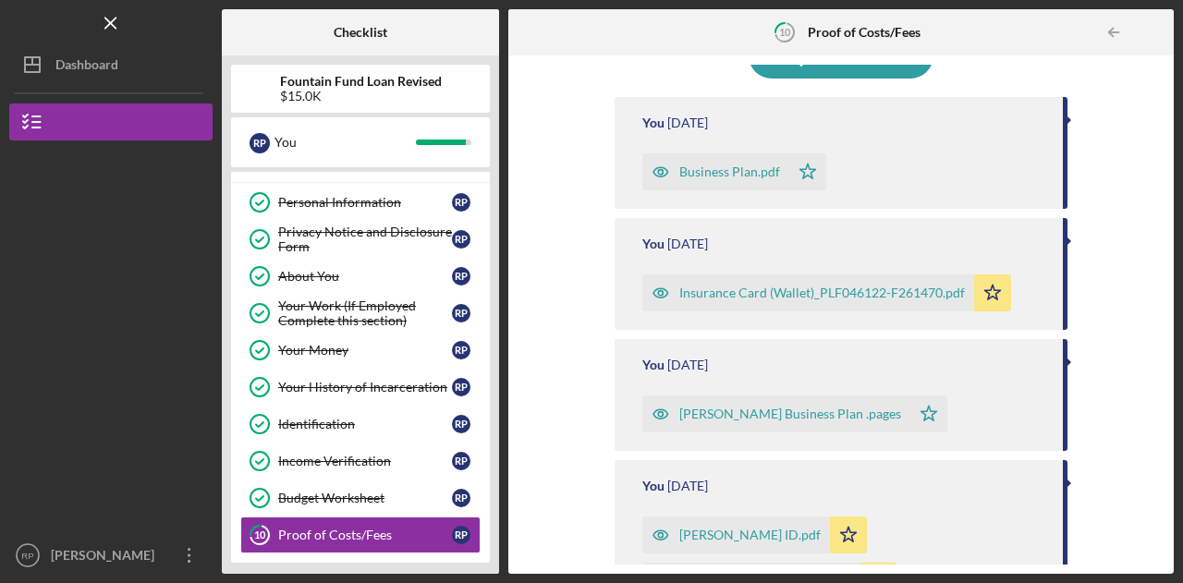
click at [739, 182] on div "Business Plan.pdf" at bounding box center [715, 171] width 147 height 37
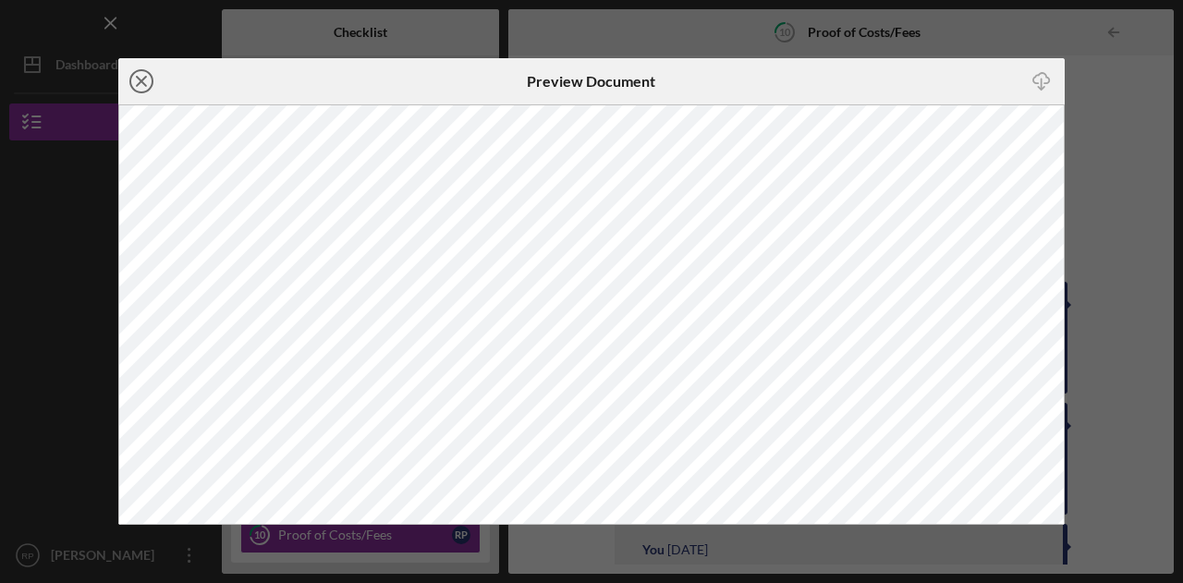
click at [140, 86] on icon "Icon/Close" at bounding box center [141, 81] width 46 height 46
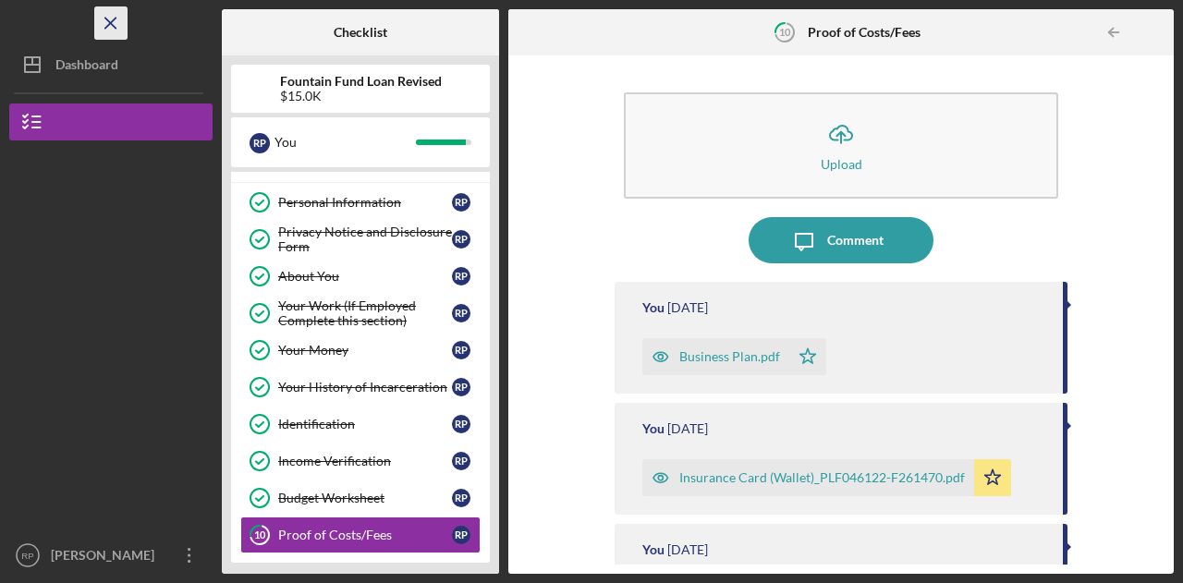
click at [102, 18] on icon "Icon/Menu Close" at bounding box center [112, 24] width 42 height 42
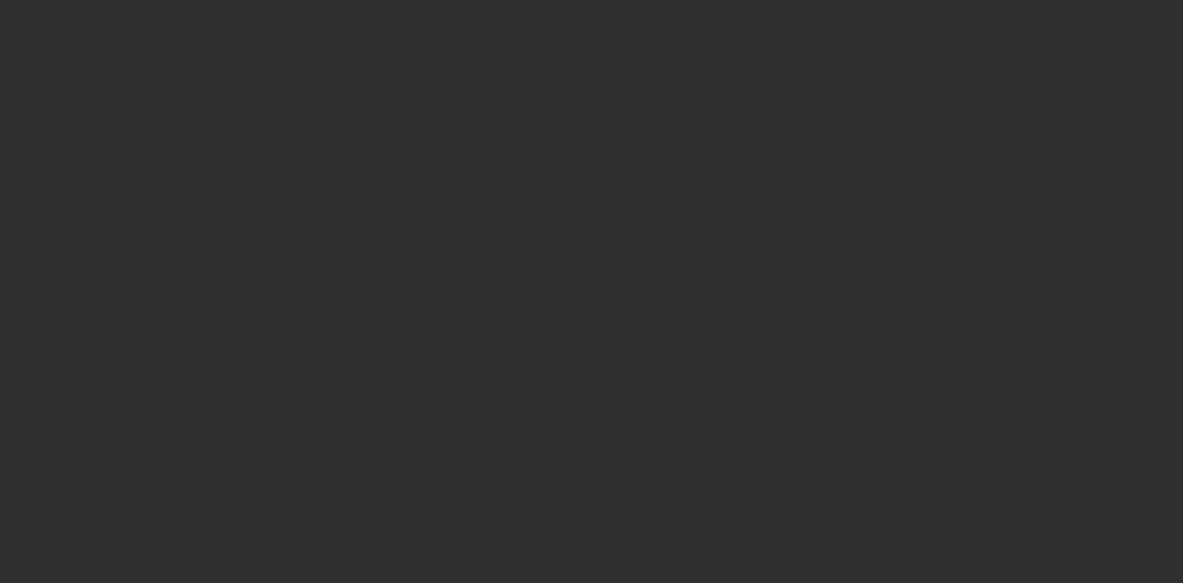
drag, startPoint x: 473, startPoint y: 17, endPoint x: 813, endPoint y: 428, distance: 533.7
click at [813, 429] on div at bounding box center [591, 291] width 1183 height 583
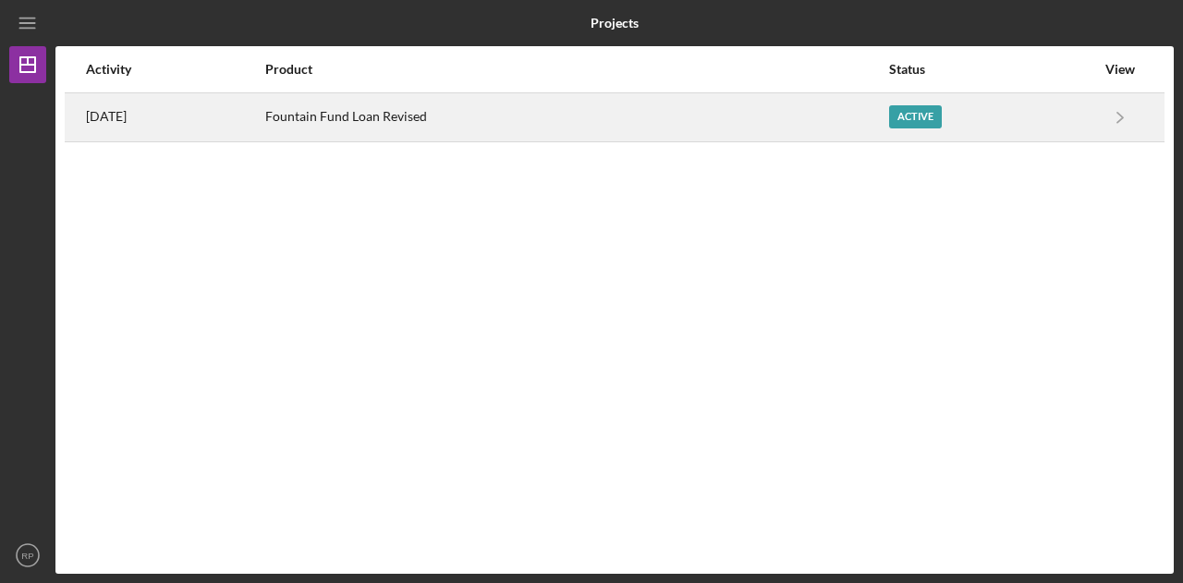
click at [942, 110] on div "Active" at bounding box center [915, 116] width 53 height 23
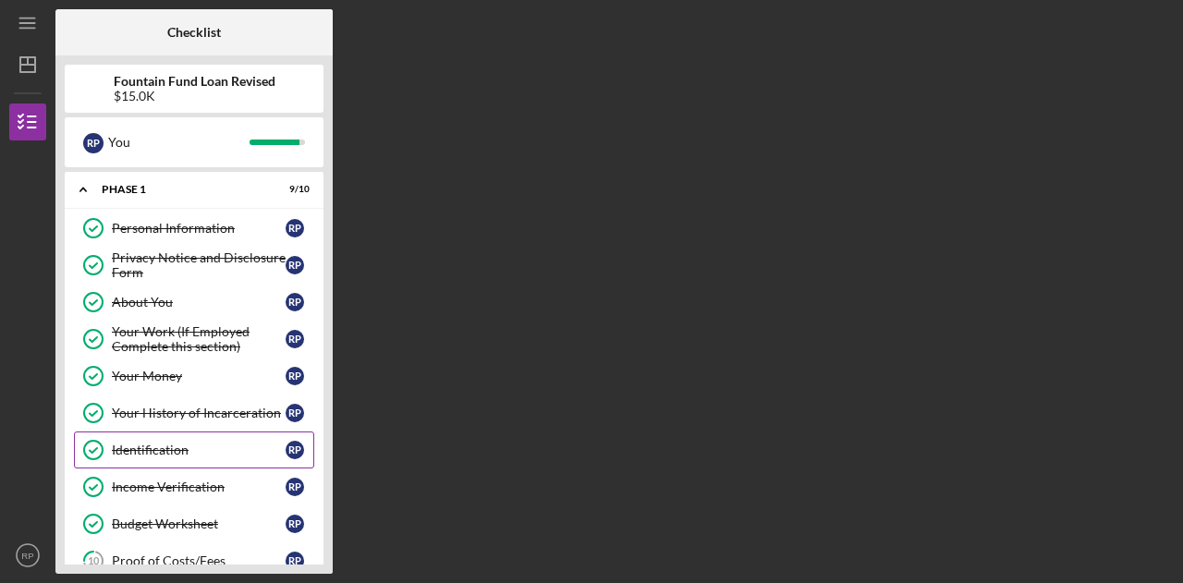
scroll to position [26, 0]
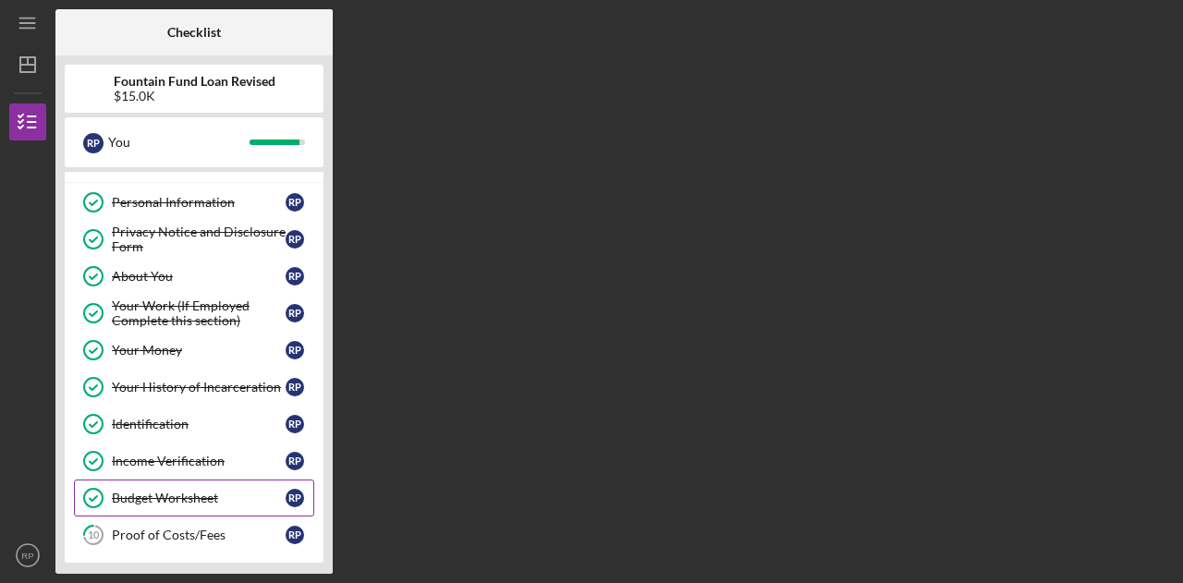
click at [181, 495] on div "Budget Worksheet" at bounding box center [199, 498] width 174 height 15
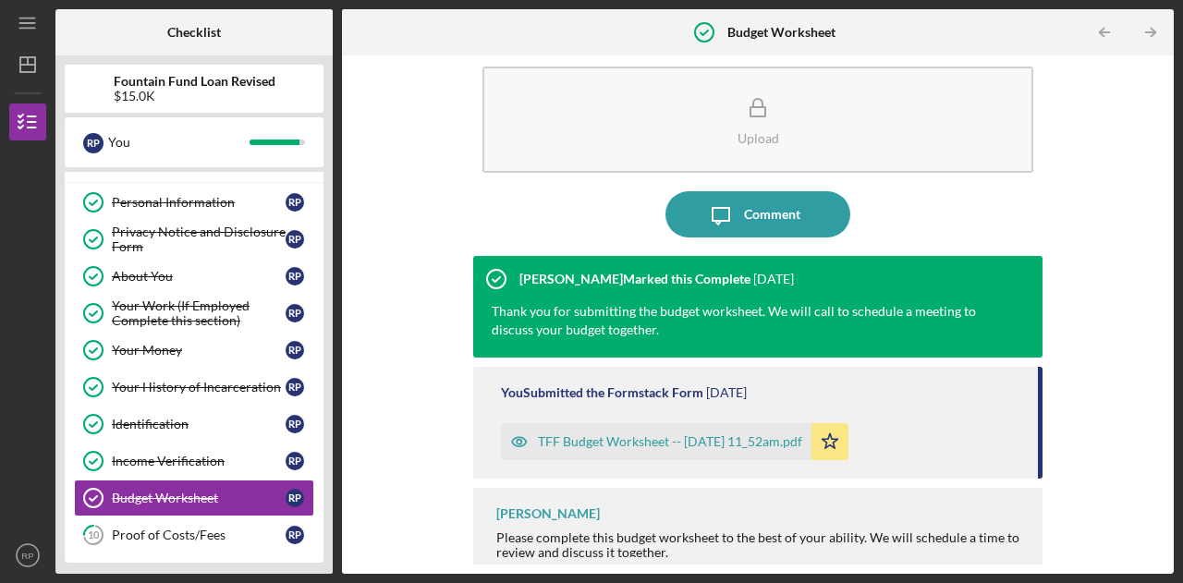
scroll to position [41, 0]
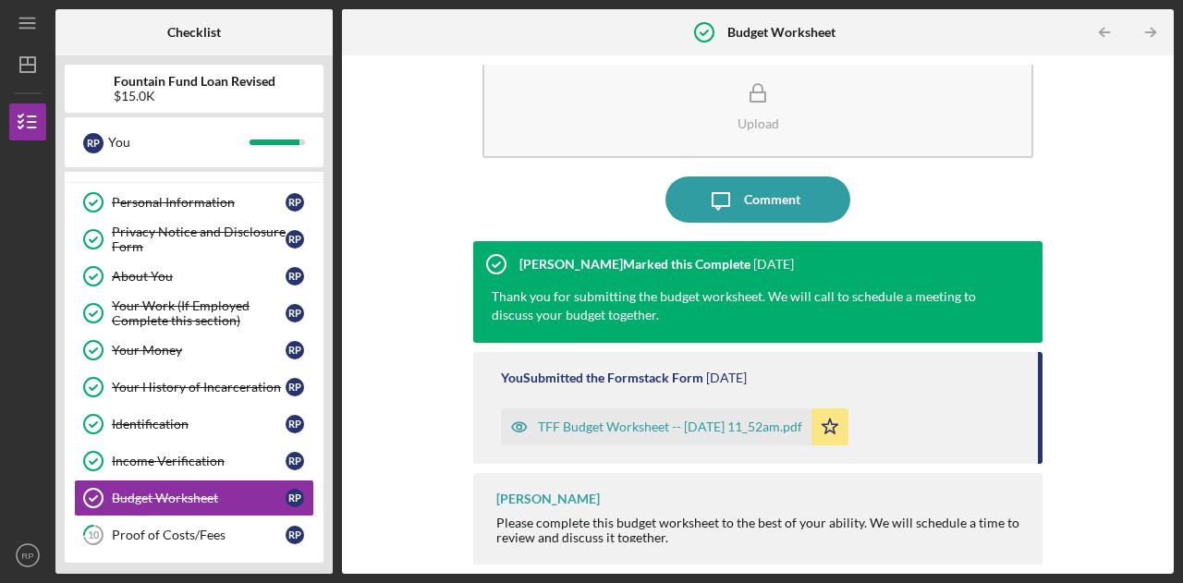
click at [636, 422] on div "TFF Budget Worksheet -- [DATE] 11_52am.pdf" at bounding box center [670, 427] width 264 height 15
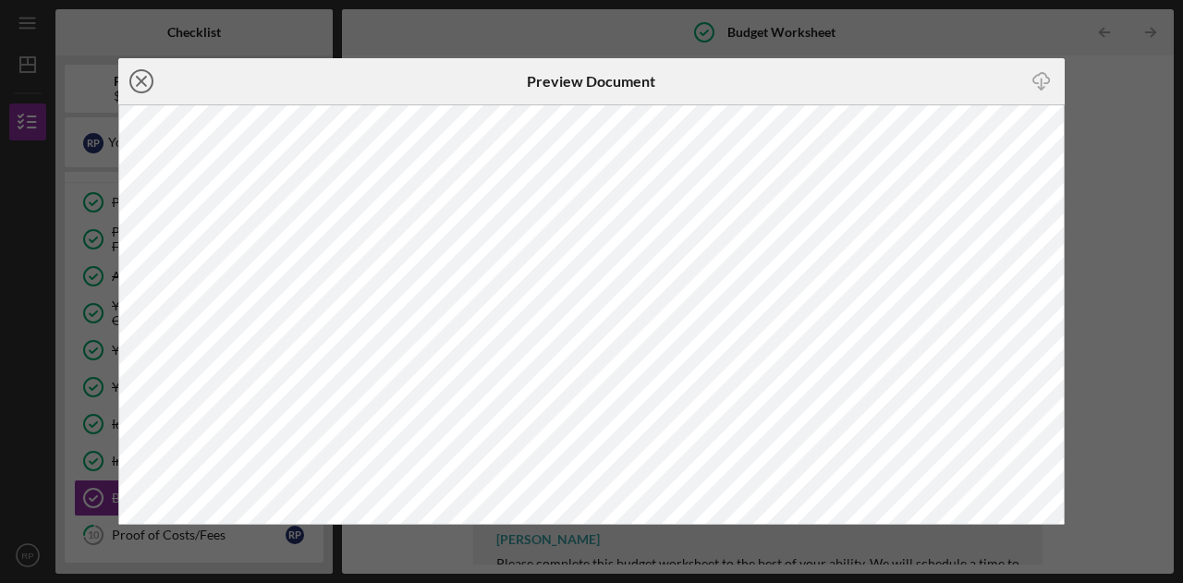
click at [141, 74] on icon "Icon/Close" at bounding box center [141, 81] width 46 height 46
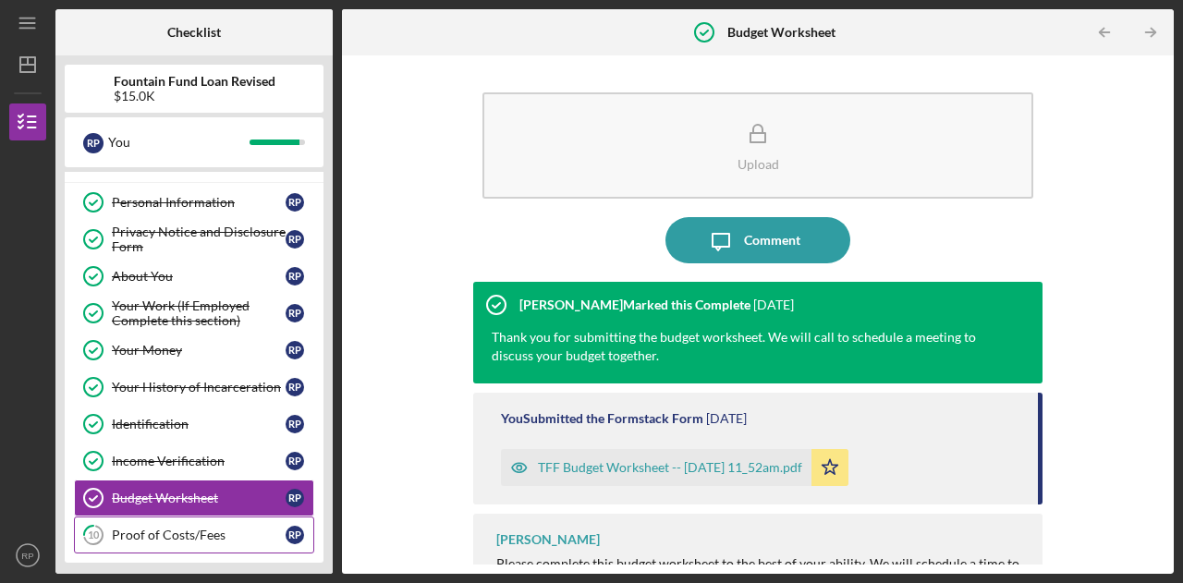
click at [180, 531] on div "Proof of Costs/Fees" at bounding box center [199, 535] width 174 height 15
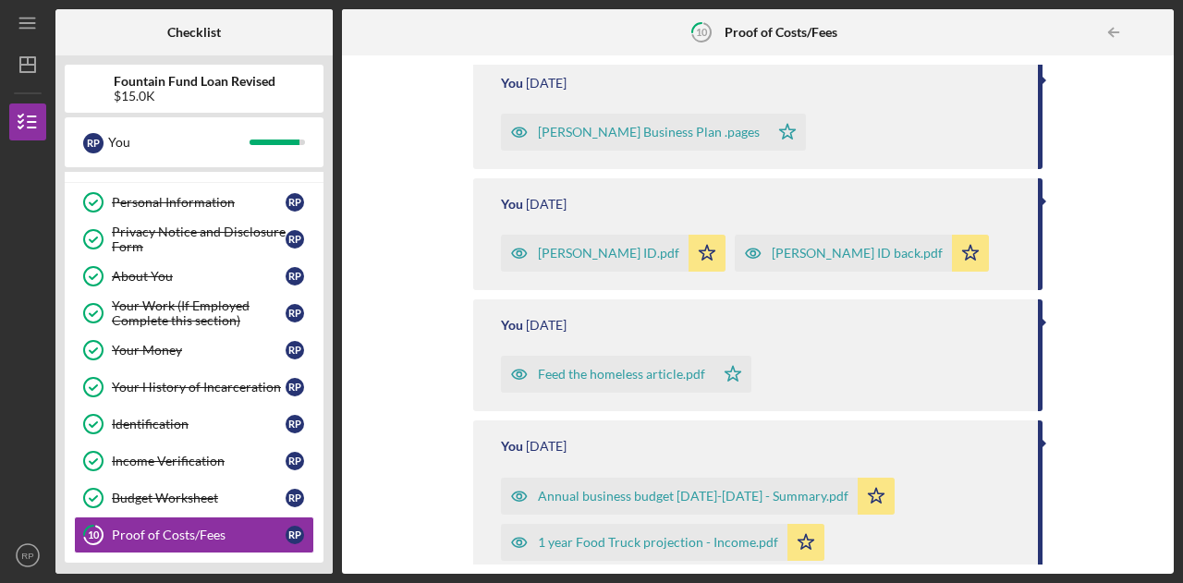
scroll to position [462, 0]
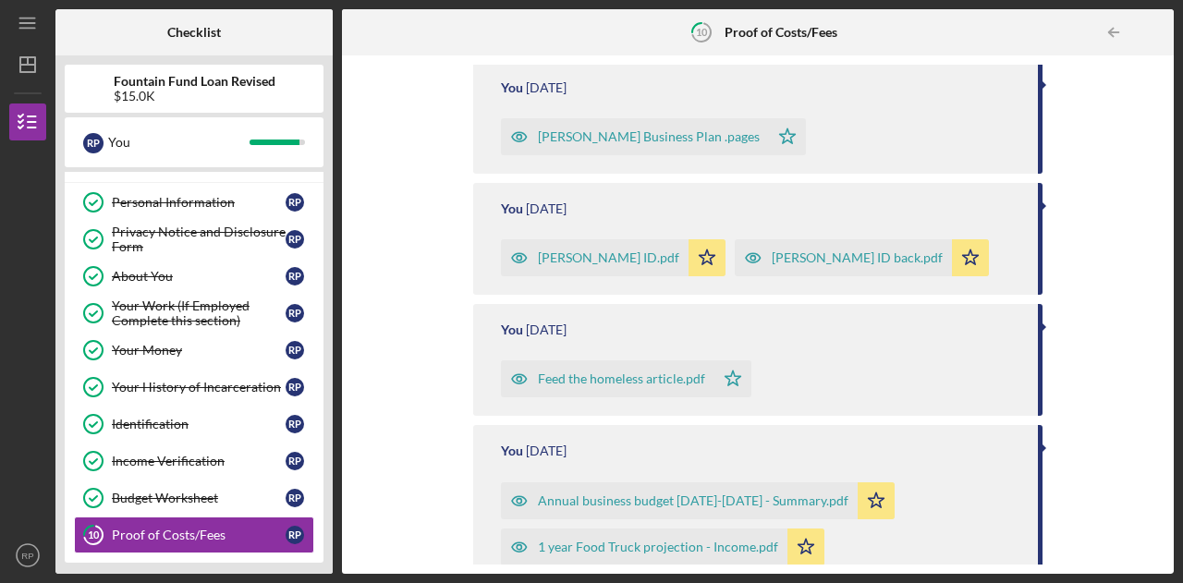
click at [620, 140] on div "[PERSON_NAME] Business Plan .pages" at bounding box center [649, 136] width 222 height 15
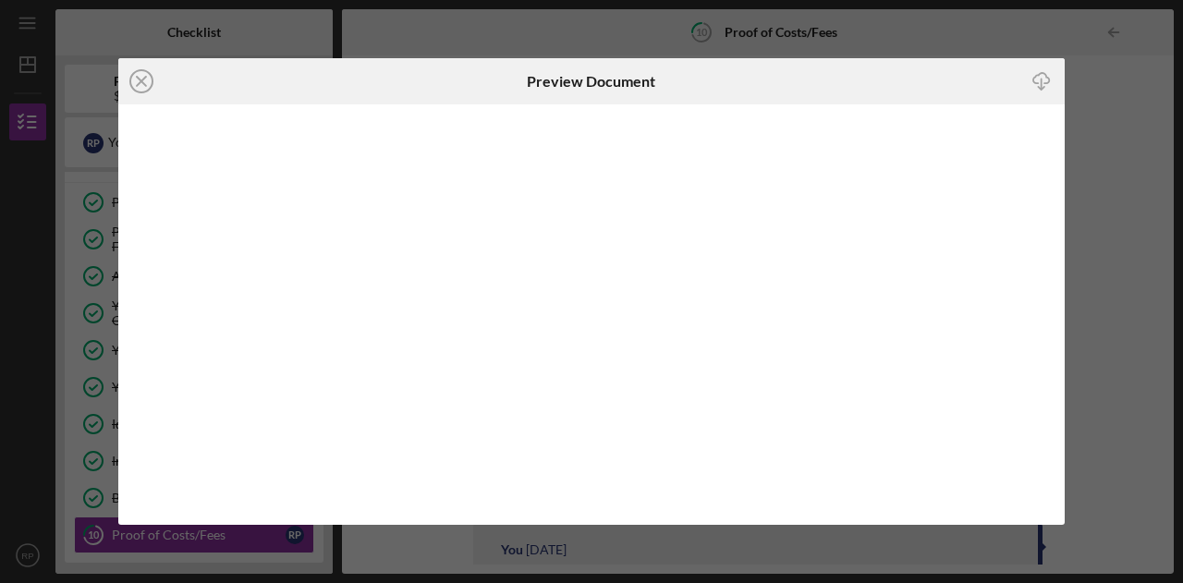
scroll to position [284, 0]
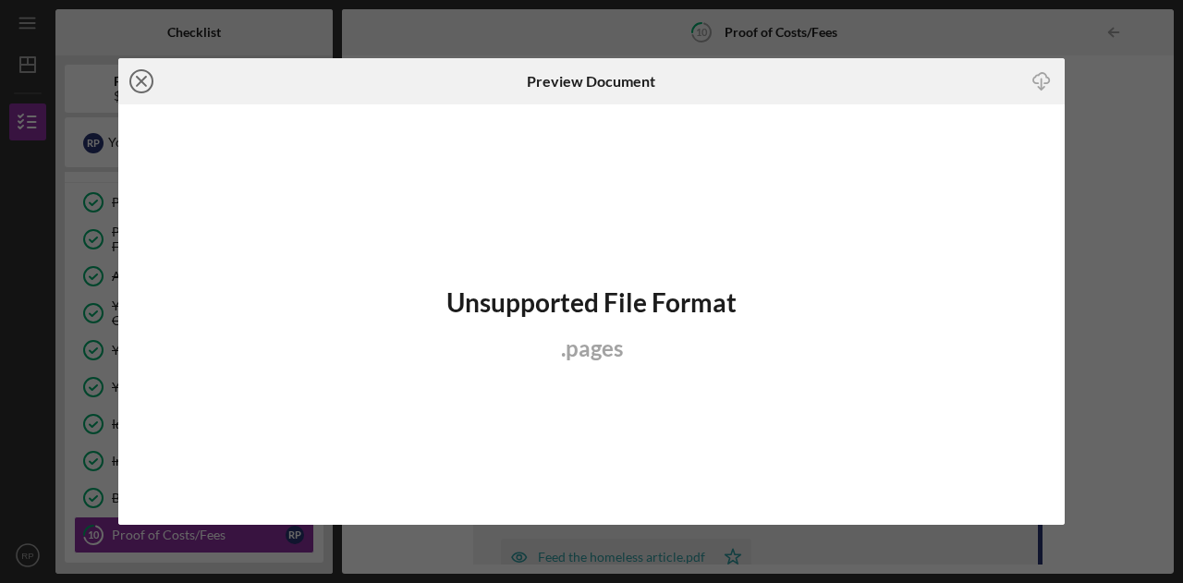
click at [140, 80] on line at bounding box center [141, 81] width 9 height 9
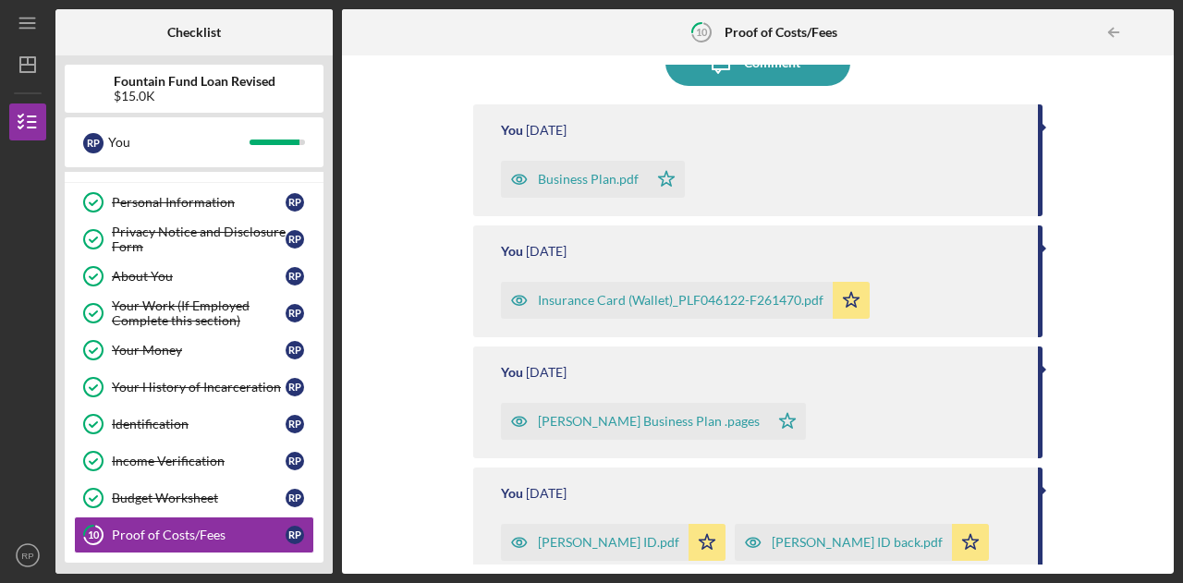
scroll to position [185, 0]
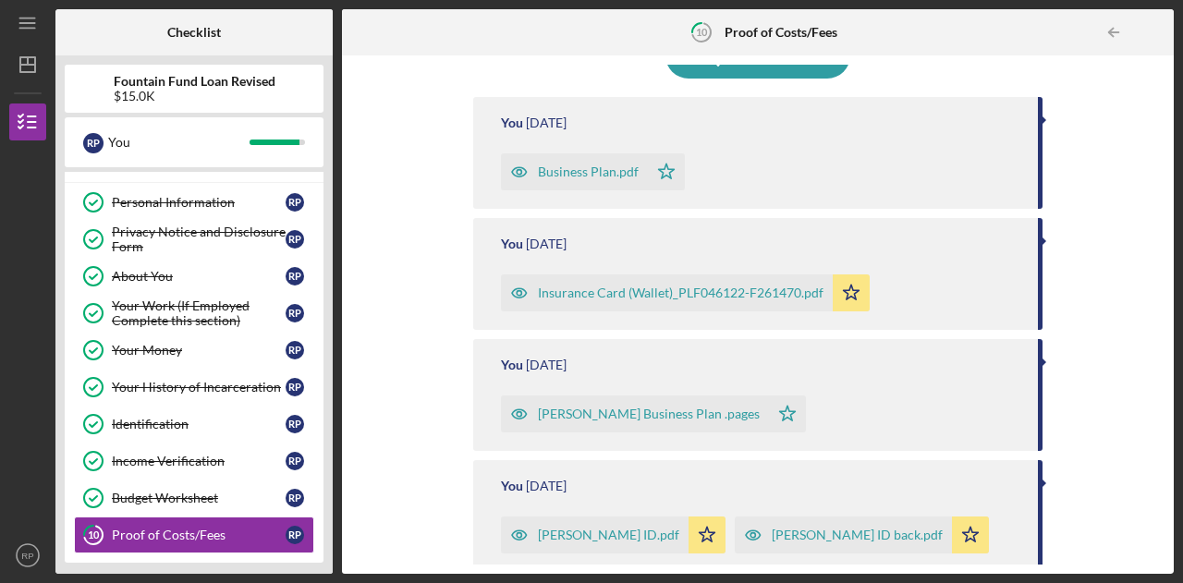
click at [677, 417] on div "[PERSON_NAME] Business Plan .pages" at bounding box center [649, 414] width 222 height 15
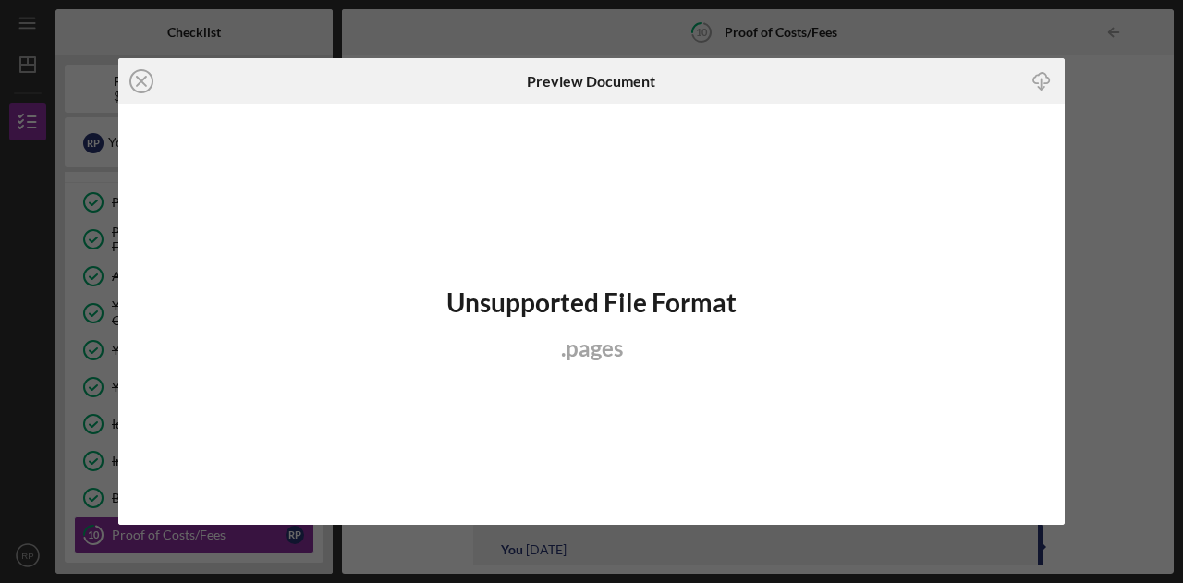
click at [150, 74] on icon "Icon/Close" at bounding box center [141, 81] width 46 height 46
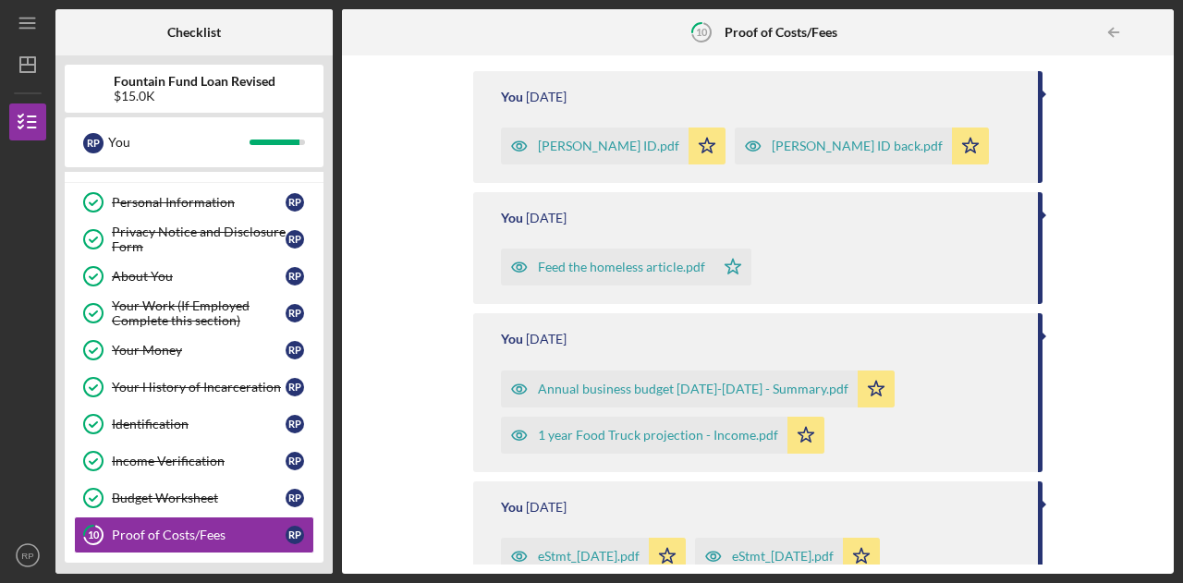
scroll to position [647, 0]
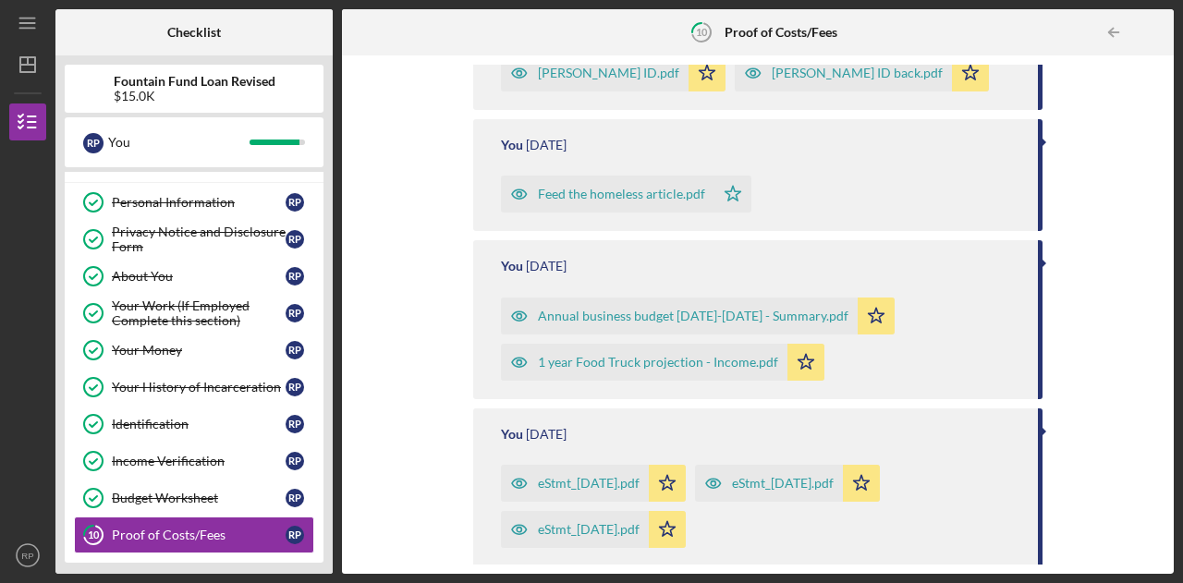
click at [719, 311] on div "Annual business budget [DATE]-[DATE] - Summary.pdf" at bounding box center [693, 316] width 311 height 15
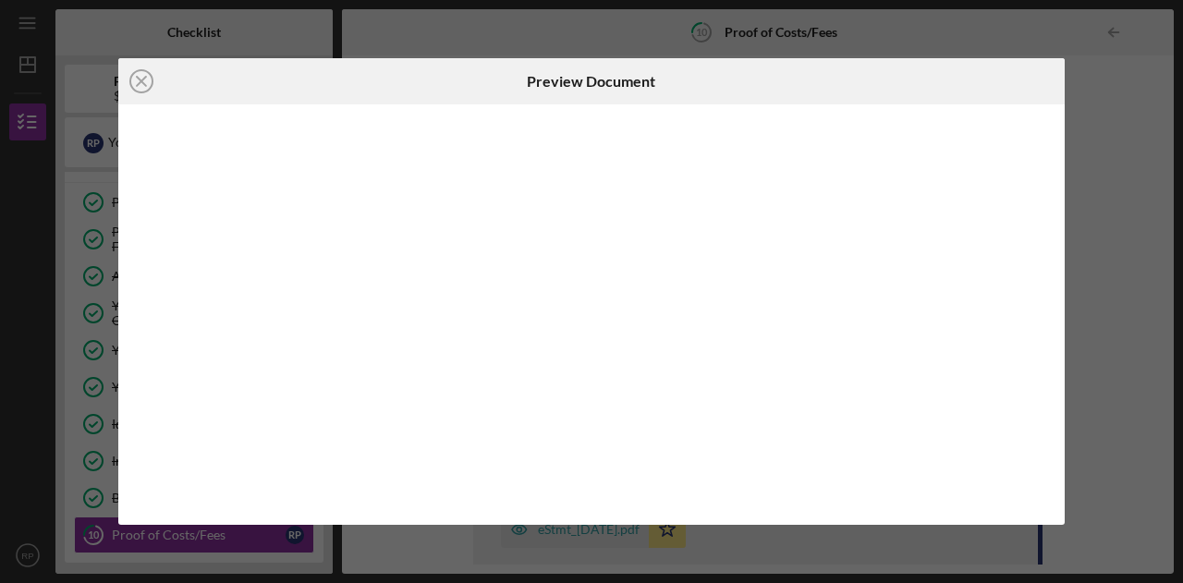
scroll to position [647, 0]
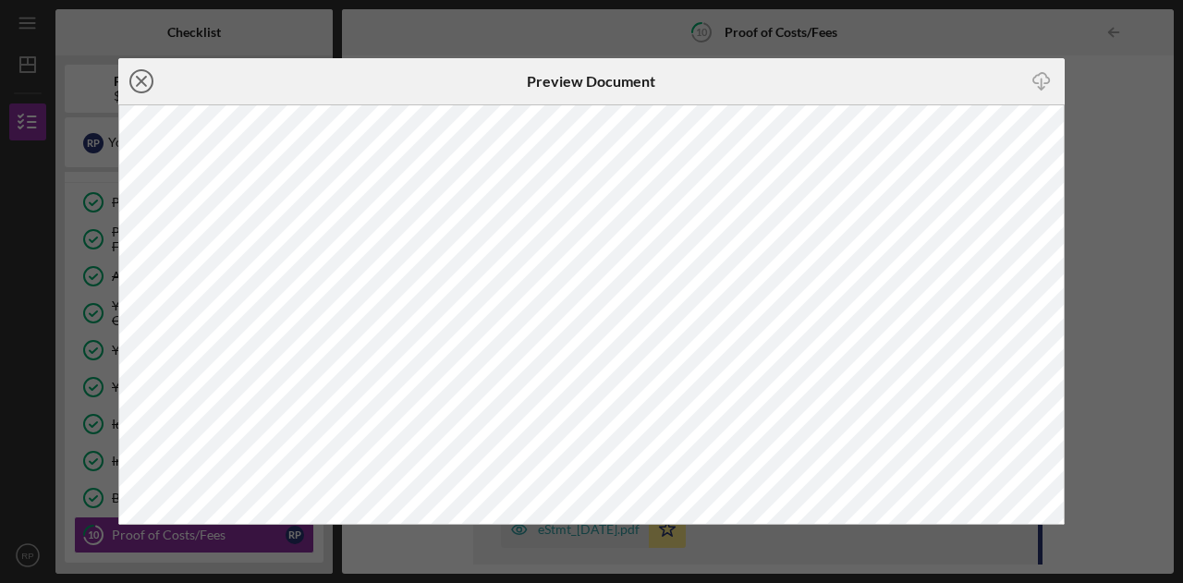
click at [139, 75] on icon "Icon/Close" at bounding box center [141, 81] width 46 height 46
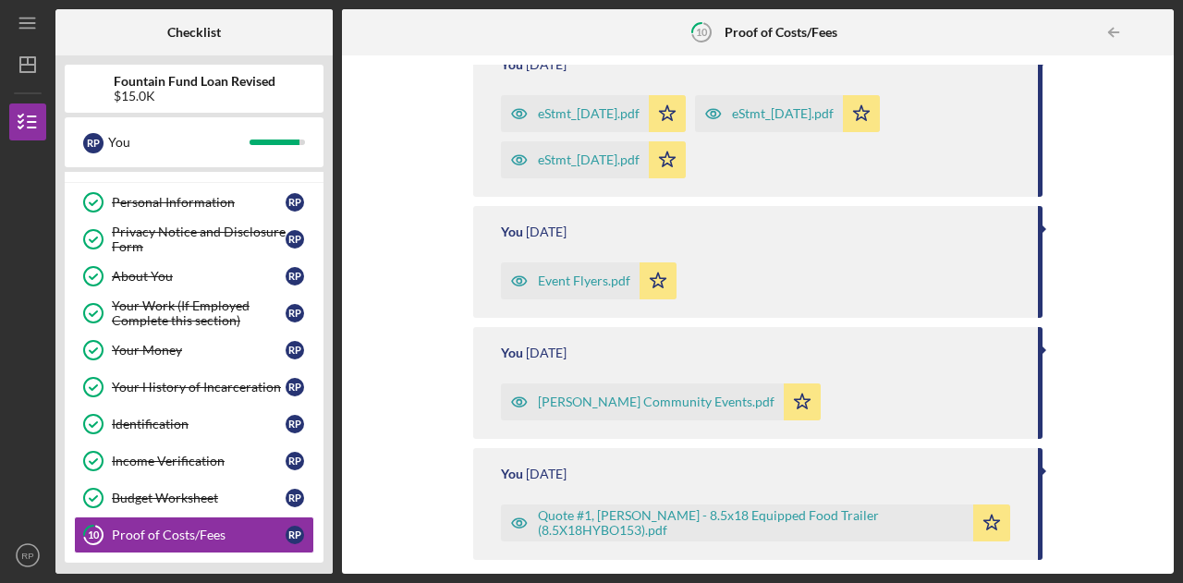
scroll to position [1113, 0]
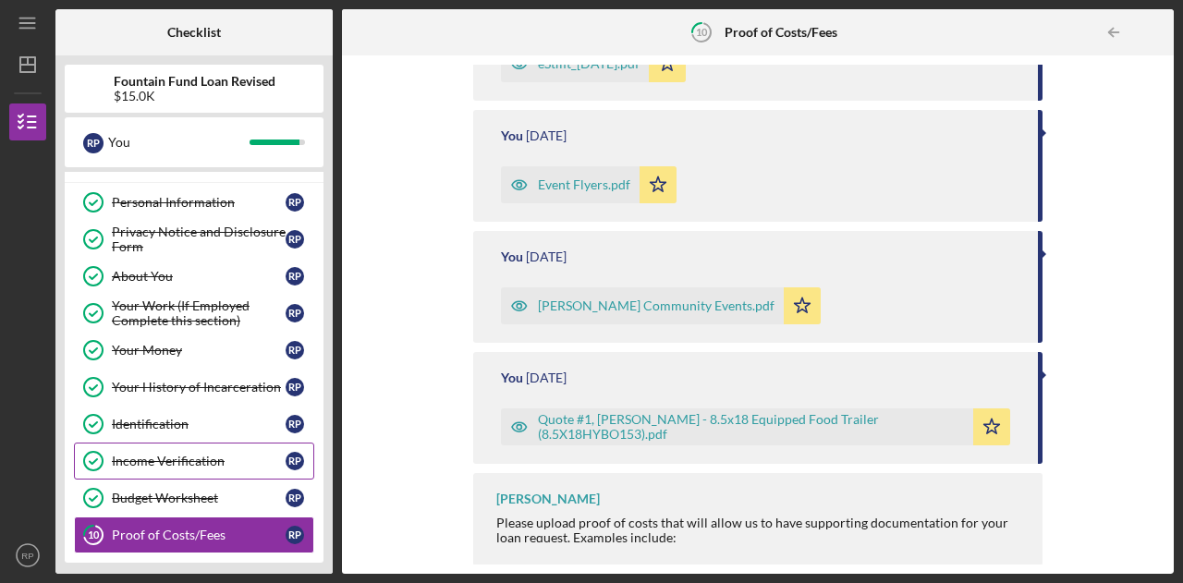
click at [198, 465] on link "Income Verification Income Verification R P" at bounding box center [194, 461] width 240 height 37
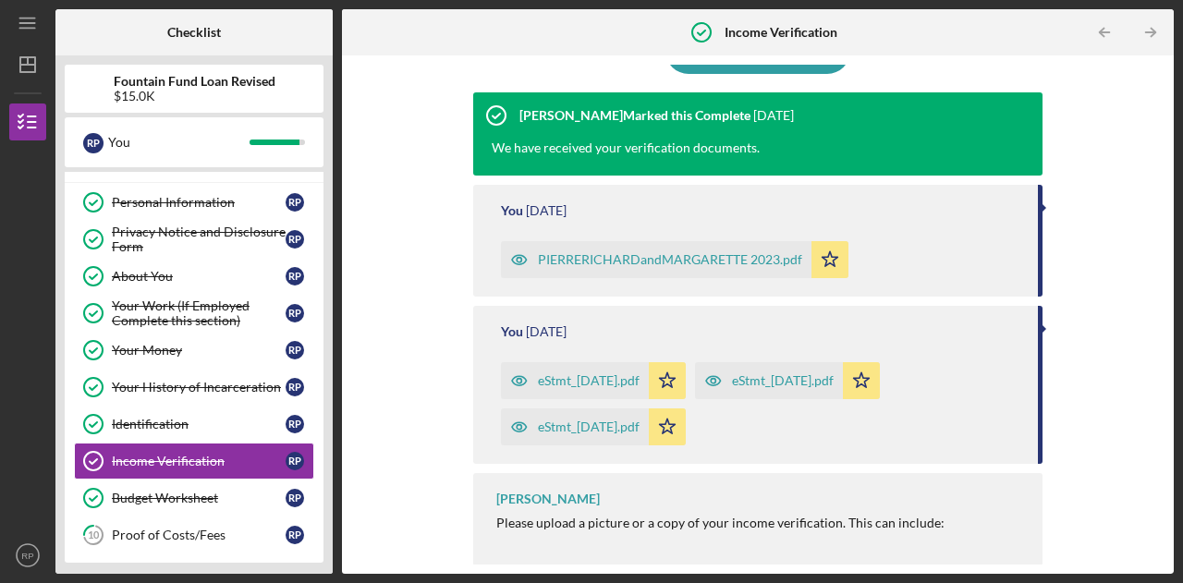
scroll to position [190, 0]
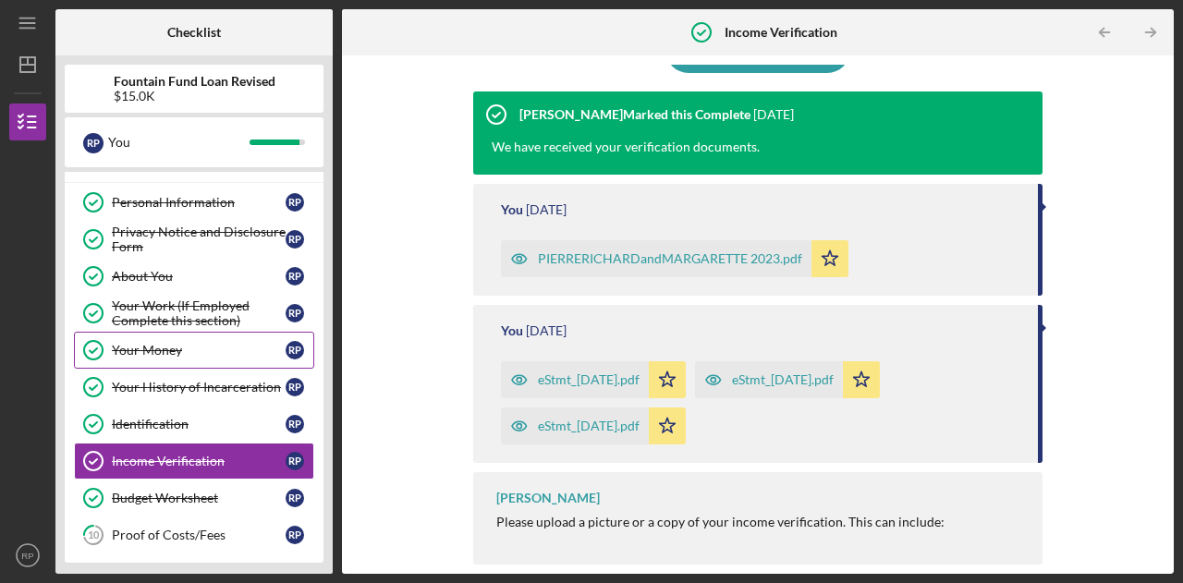
click at [163, 344] on div "Your Money" at bounding box center [199, 350] width 174 height 15
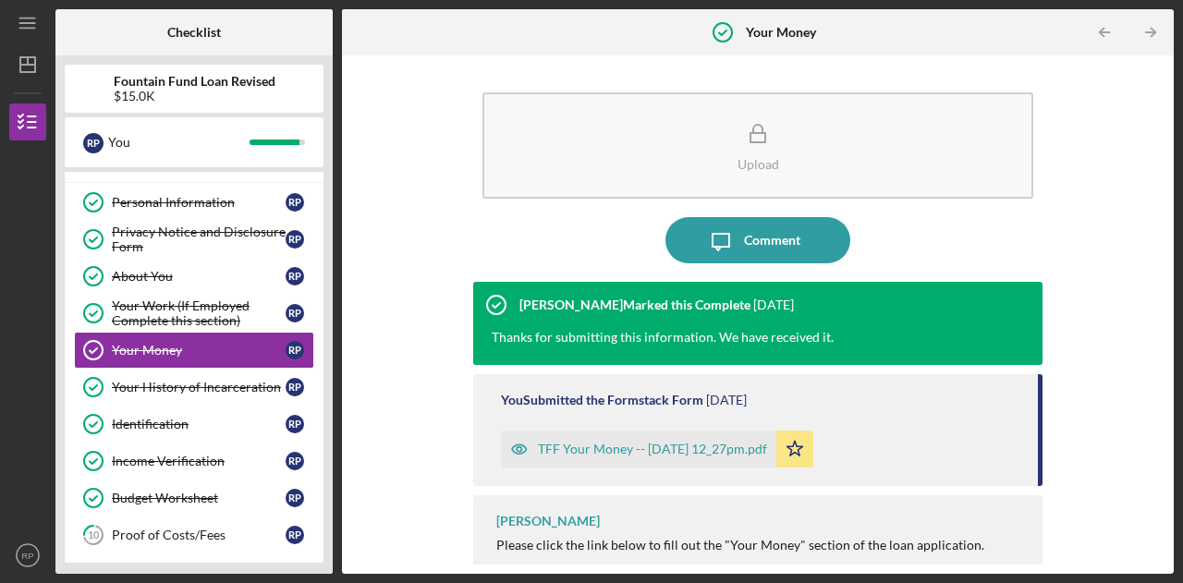
scroll to position [22, 0]
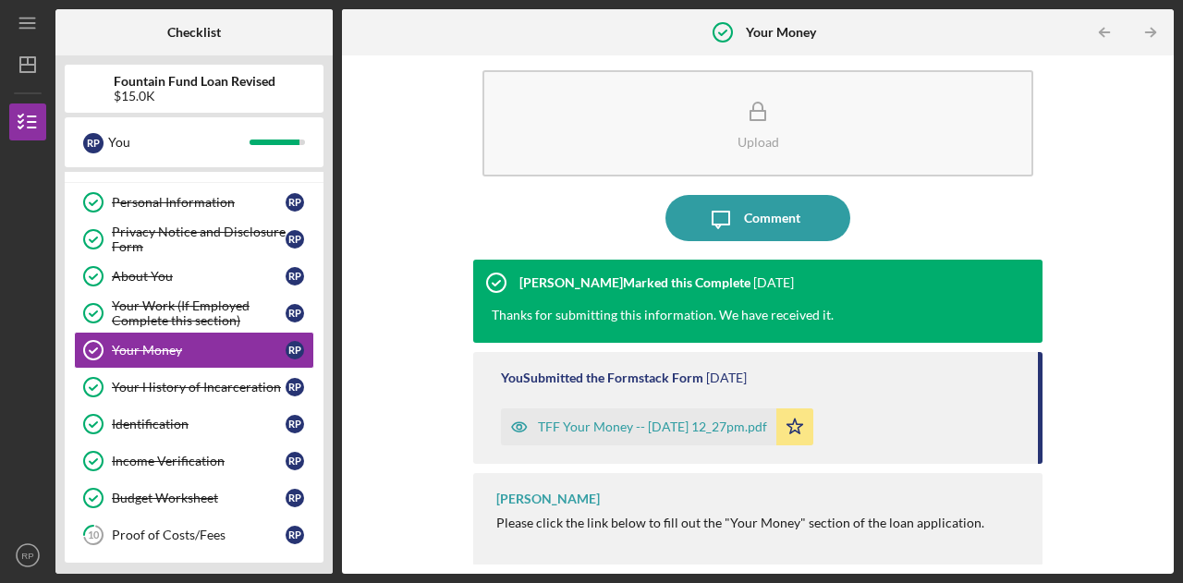
click at [616, 424] on div "TFF Your Money -- 2025-03-28 12_27pm.pdf" at bounding box center [652, 427] width 229 height 15
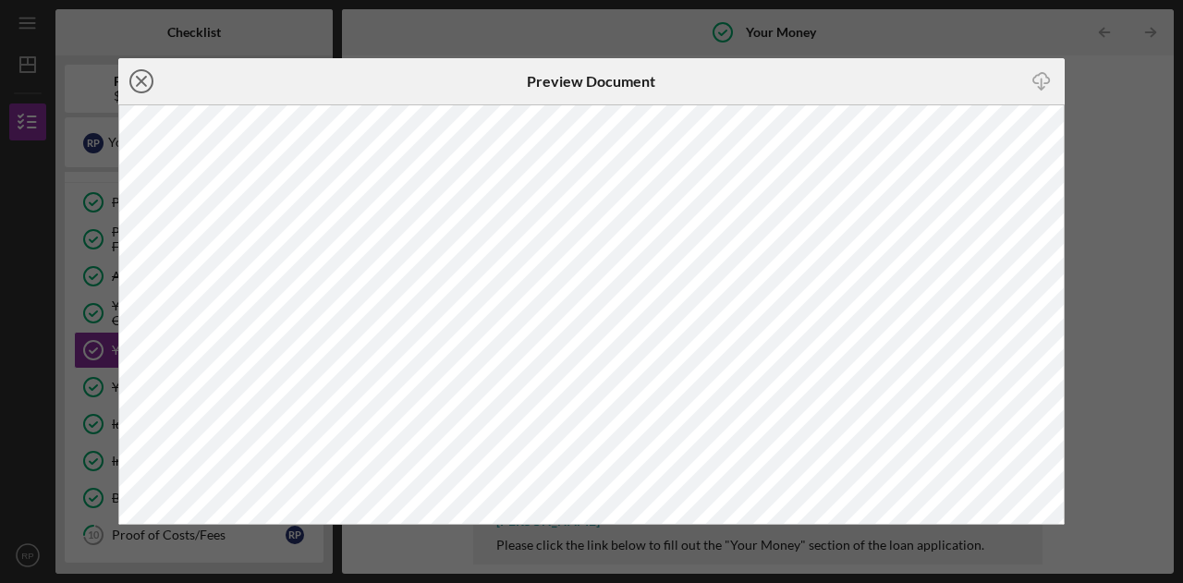
click at [128, 80] on icon "Icon/Close" at bounding box center [141, 81] width 46 height 46
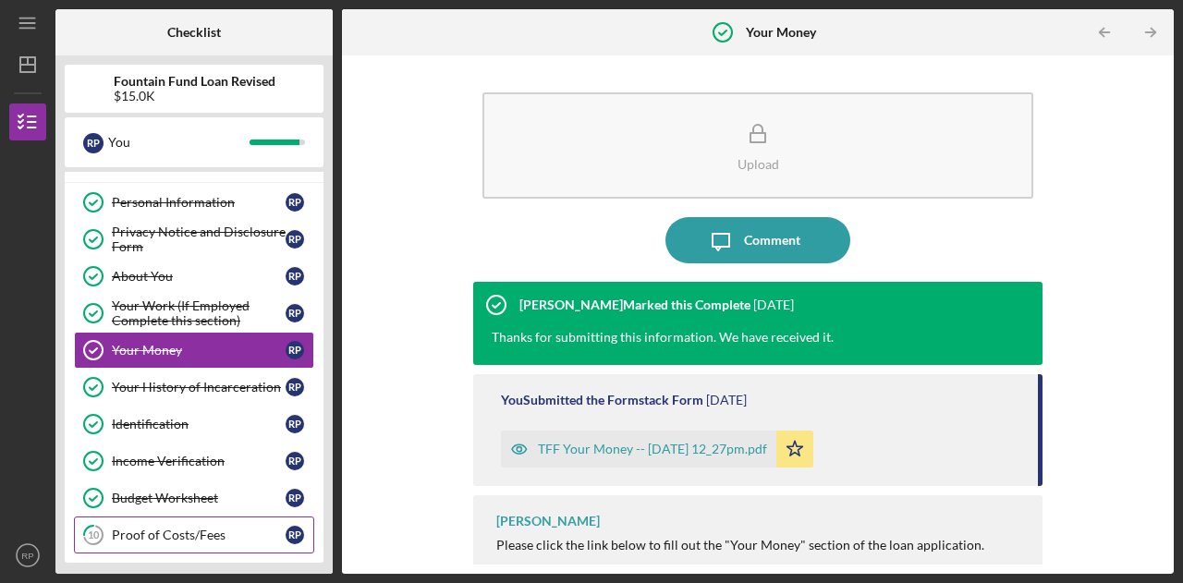
click at [200, 528] on div "Proof of Costs/Fees" at bounding box center [199, 535] width 174 height 15
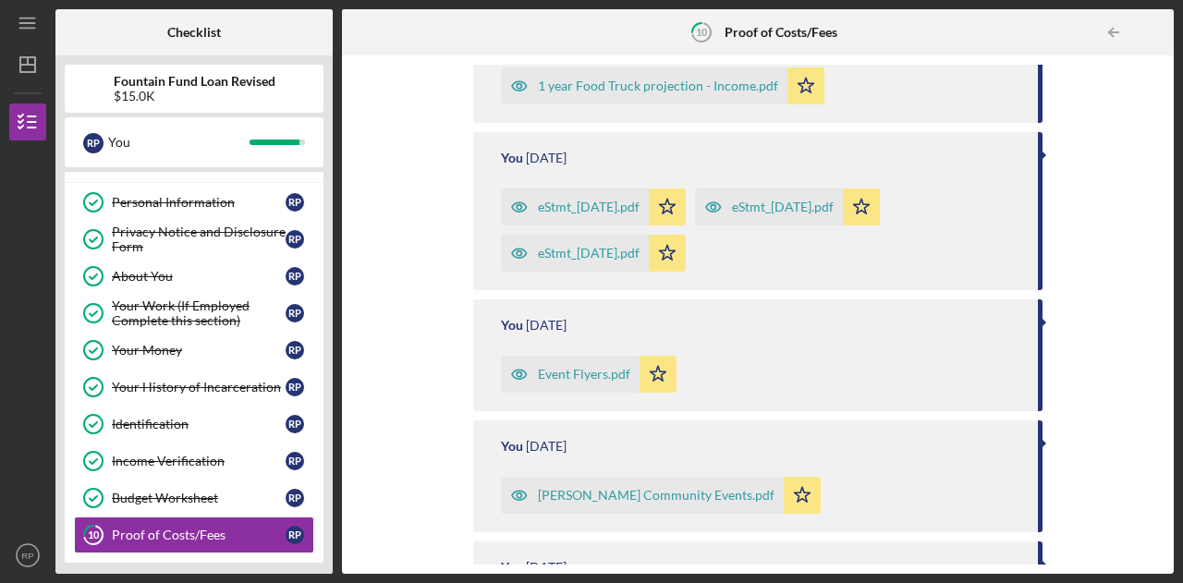
scroll to position [651, 0]
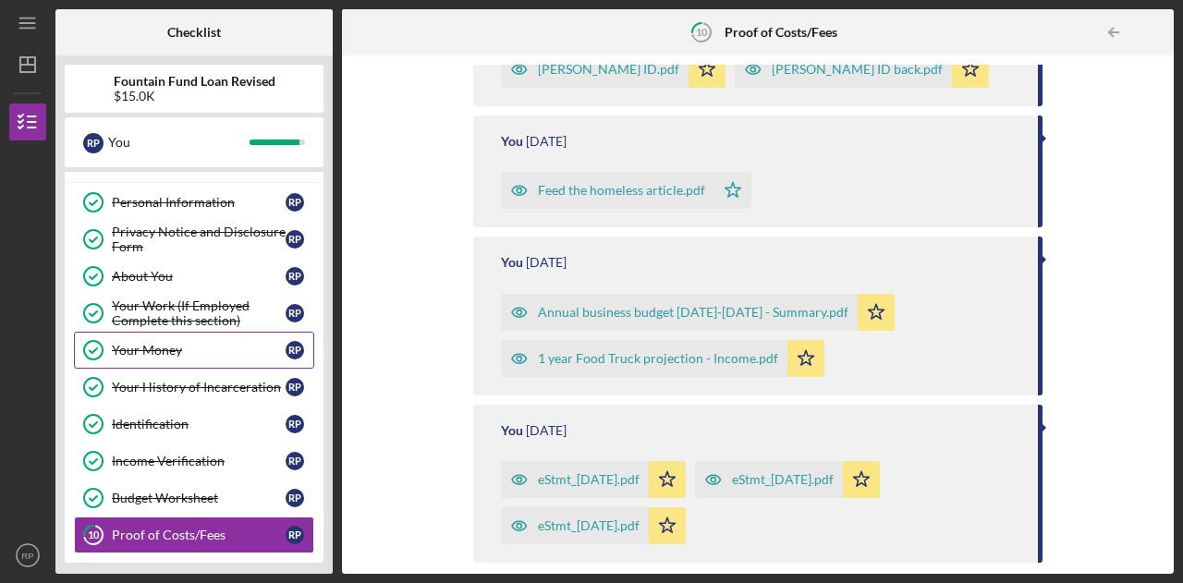
click at [159, 350] on div "Your Money" at bounding box center [199, 350] width 174 height 15
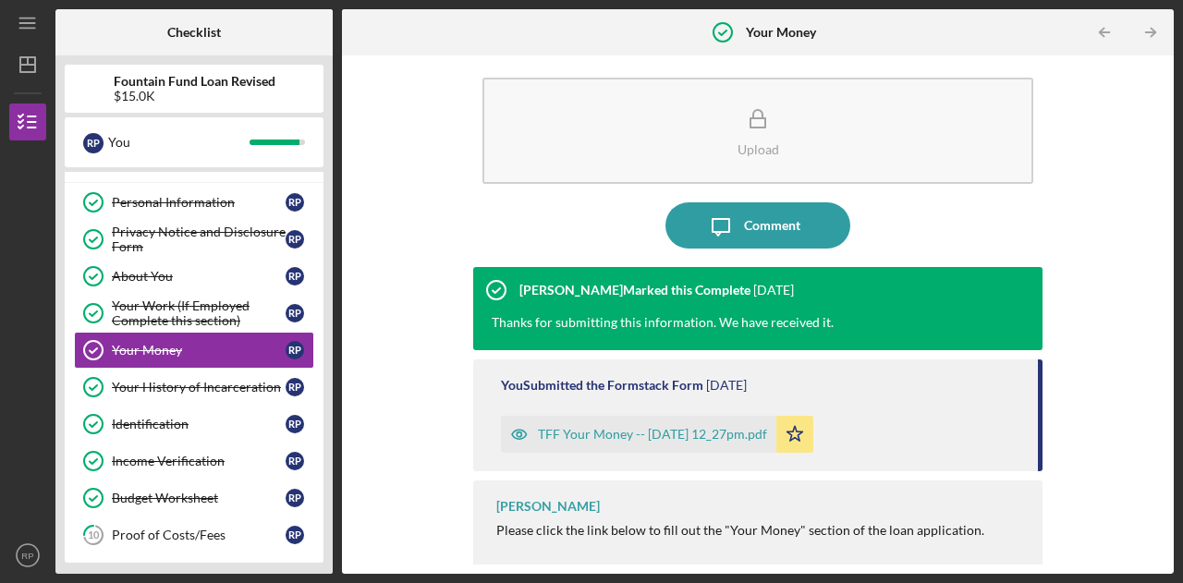
scroll to position [22, 0]
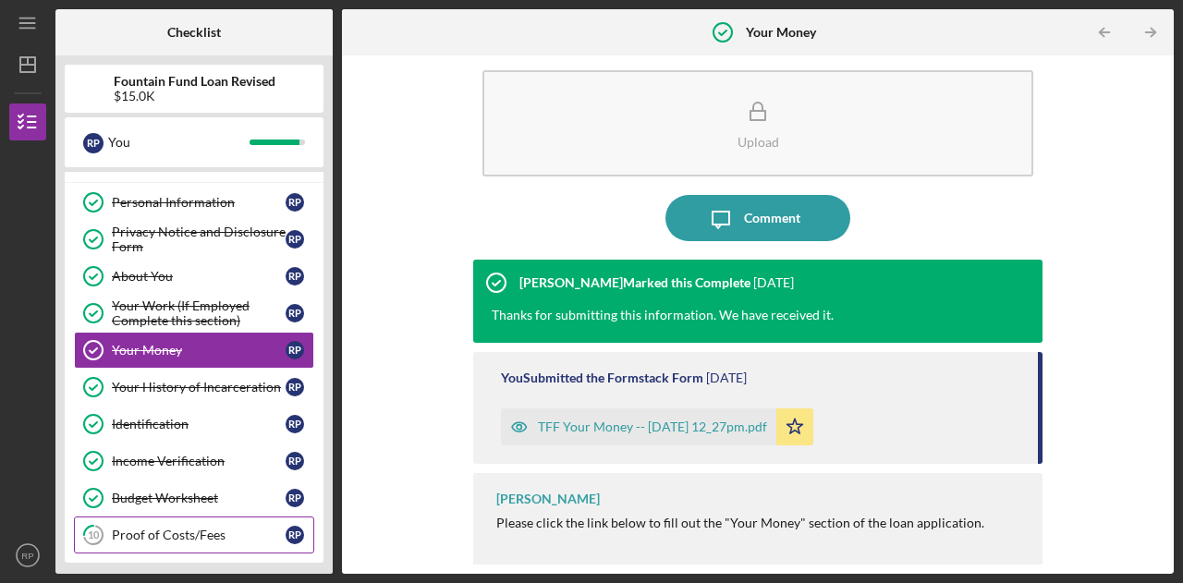
click at [200, 528] on div "Proof of Costs/Fees" at bounding box center [199, 535] width 174 height 15
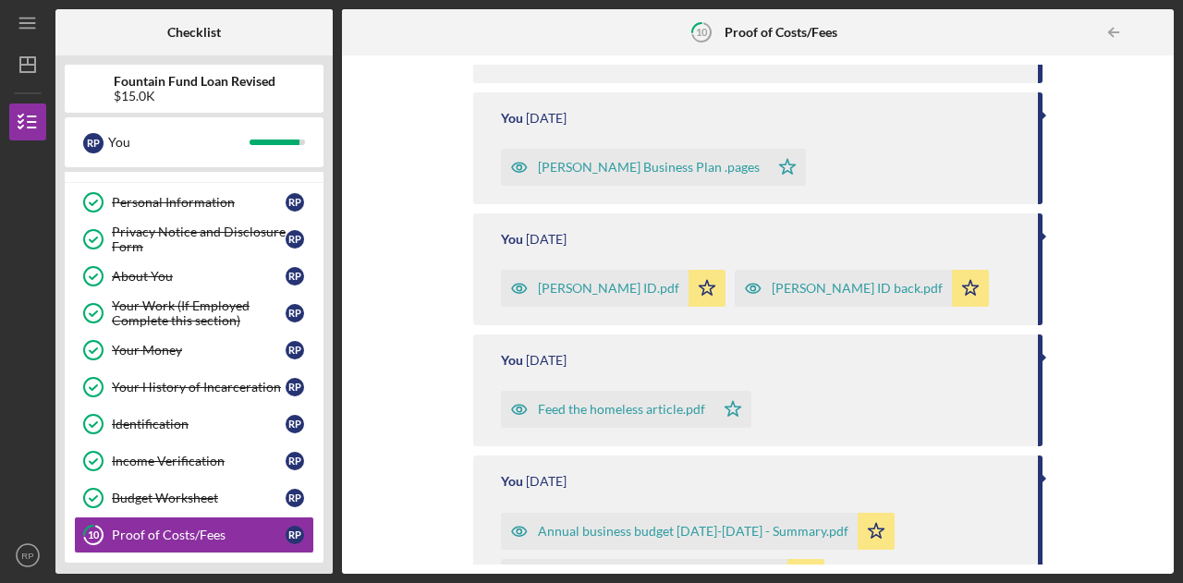
scroll to position [555, 0]
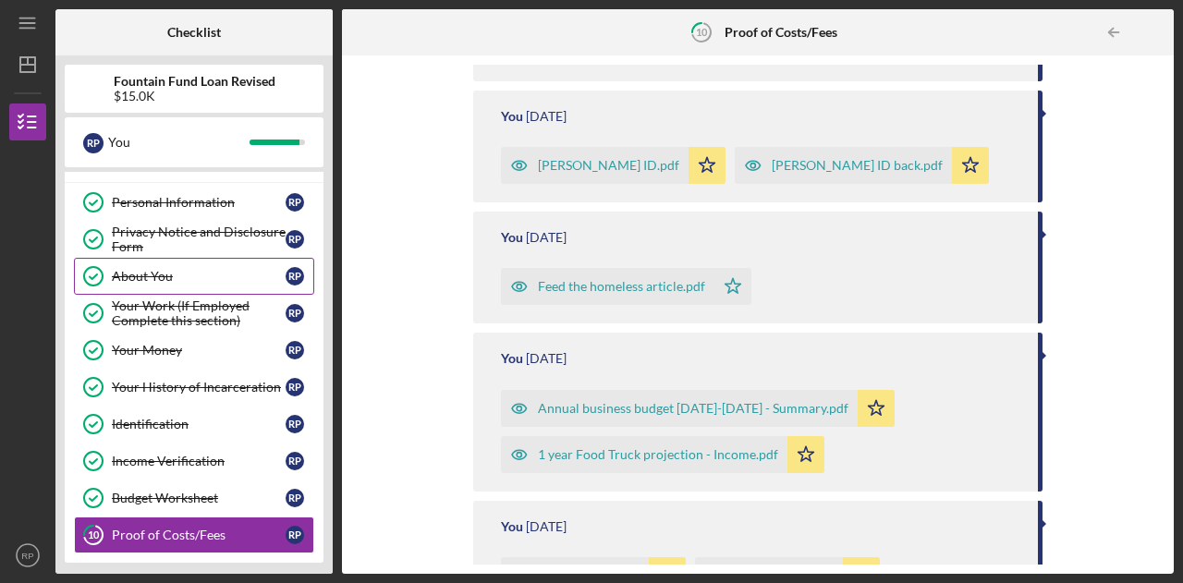
click at [165, 279] on div "About You" at bounding box center [199, 276] width 174 height 15
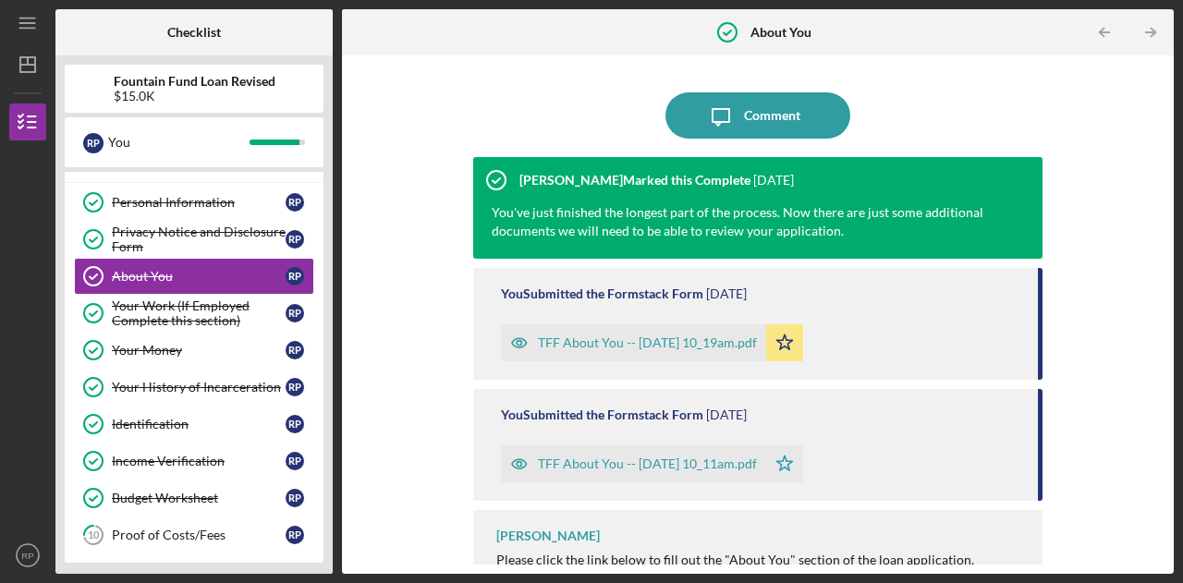
scroll to position [37, 0]
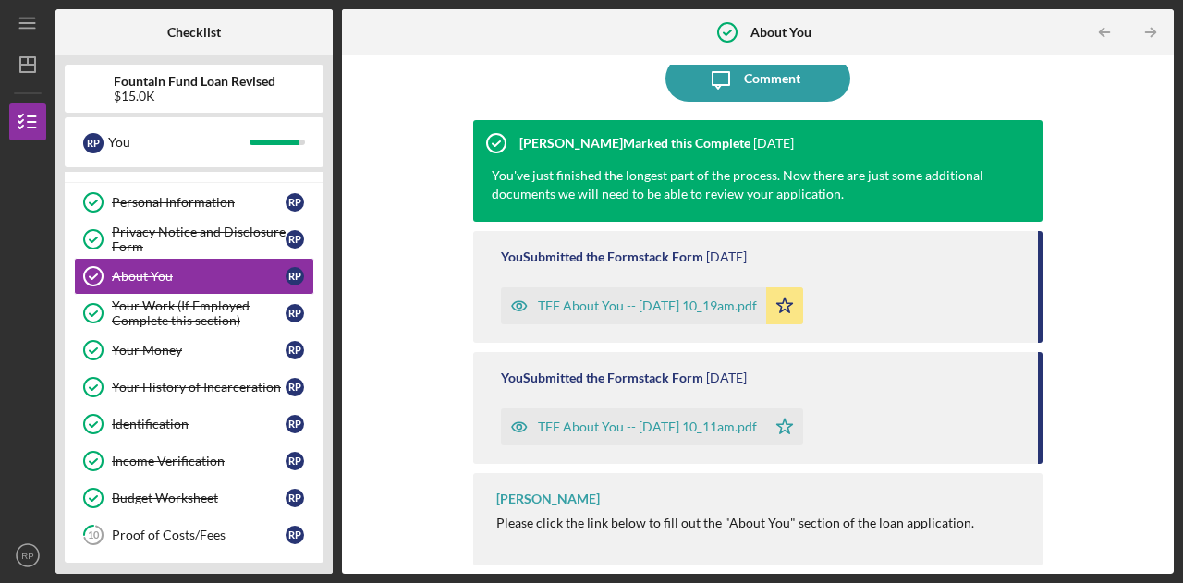
click at [734, 434] on div "TFF About You -- 2025-03-28 10_11am.pdf" at bounding box center [633, 427] width 265 height 37
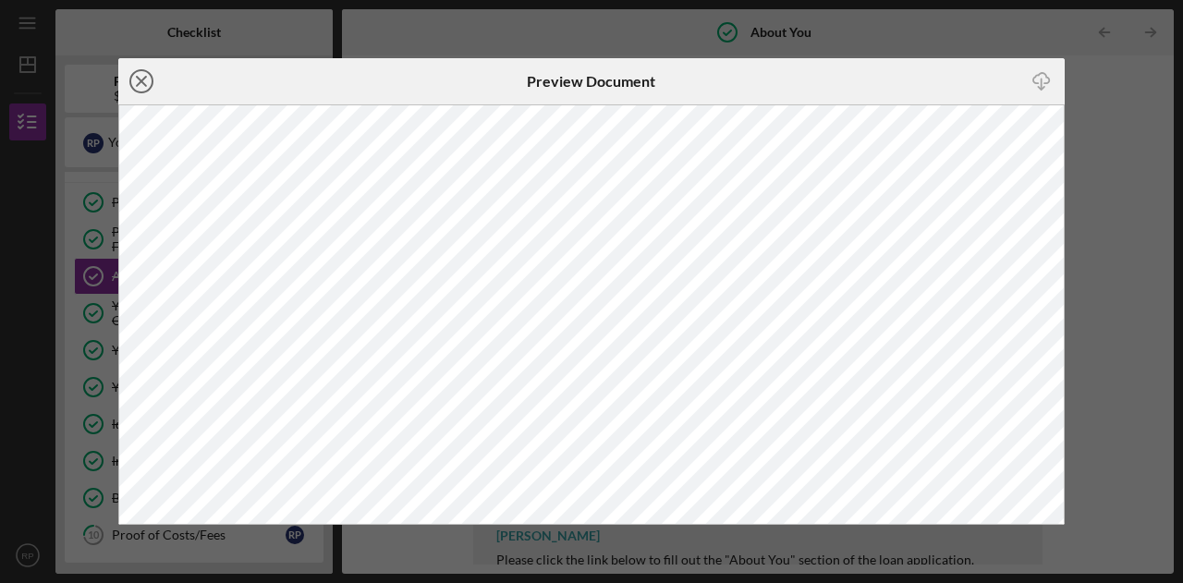
click at [151, 86] on circle at bounding box center [141, 81] width 22 height 22
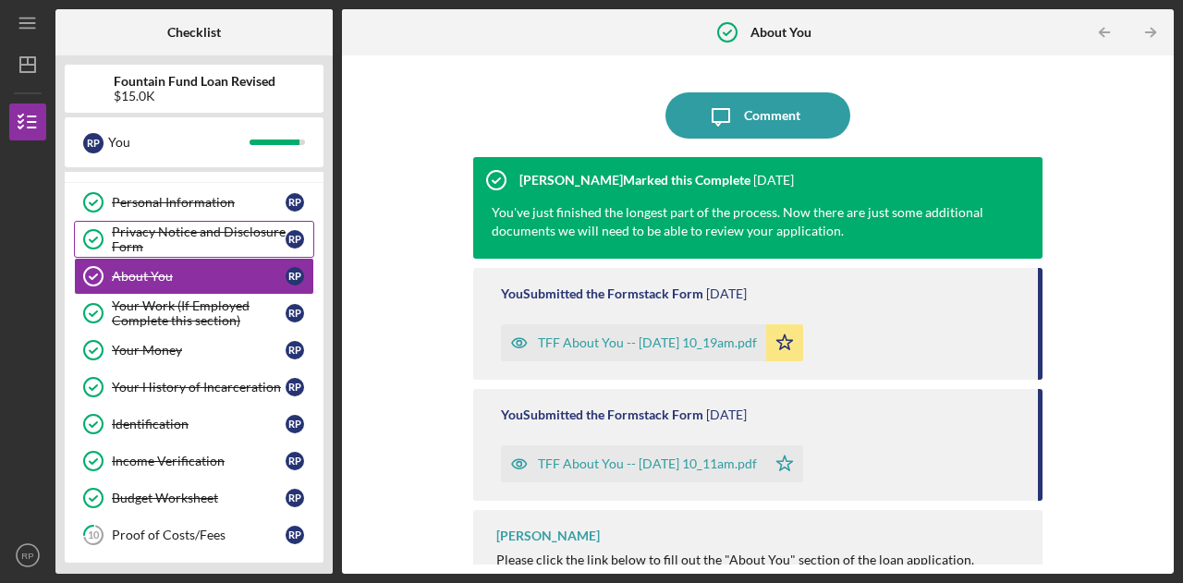
click at [183, 226] on div "Privacy Notice and Disclosure Form" at bounding box center [199, 240] width 174 height 30
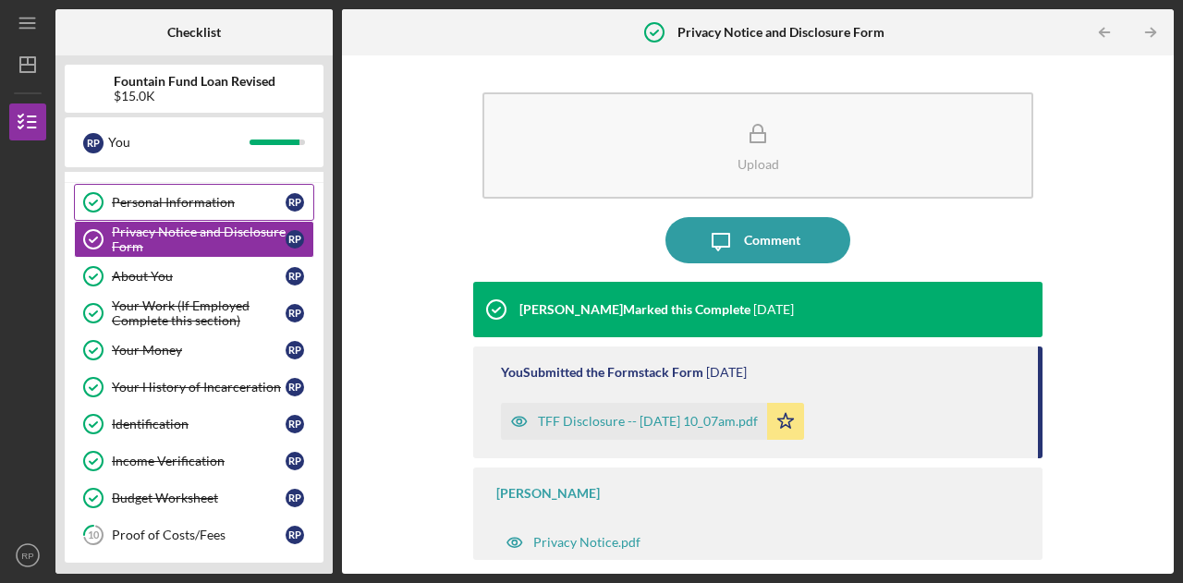
click at [201, 195] on div "Personal Information" at bounding box center [199, 202] width 174 height 15
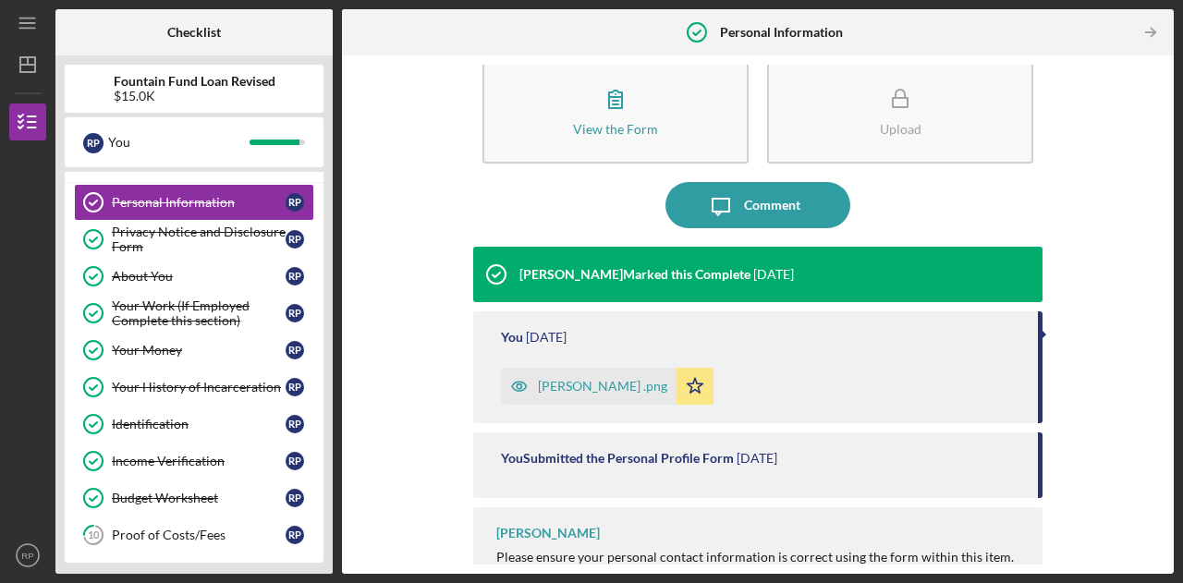
scroll to position [70, 0]
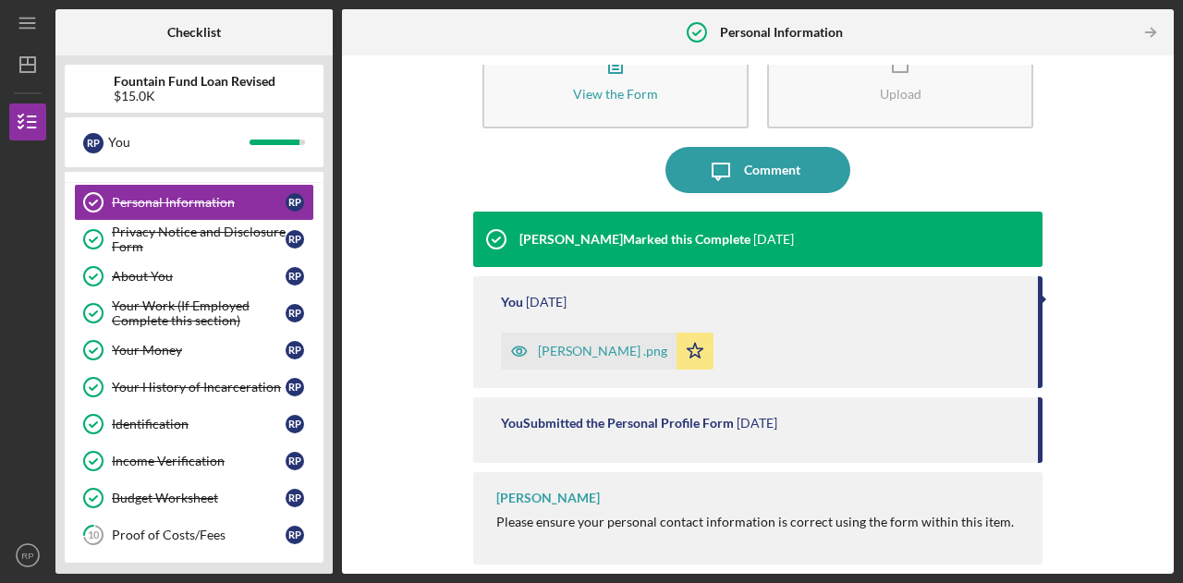
click at [596, 355] on div "Richard Pierre .png" at bounding box center [602, 351] width 129 height 15
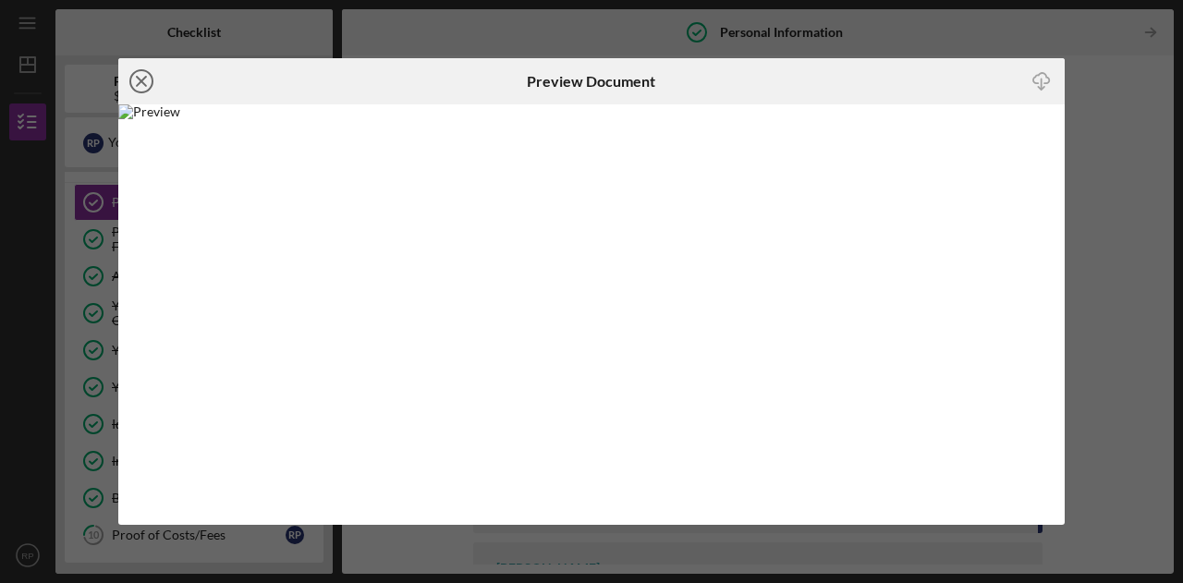
click at [150, 78] on icon "Icon/Close" at bounding box center [141, 81] width 46 height 46
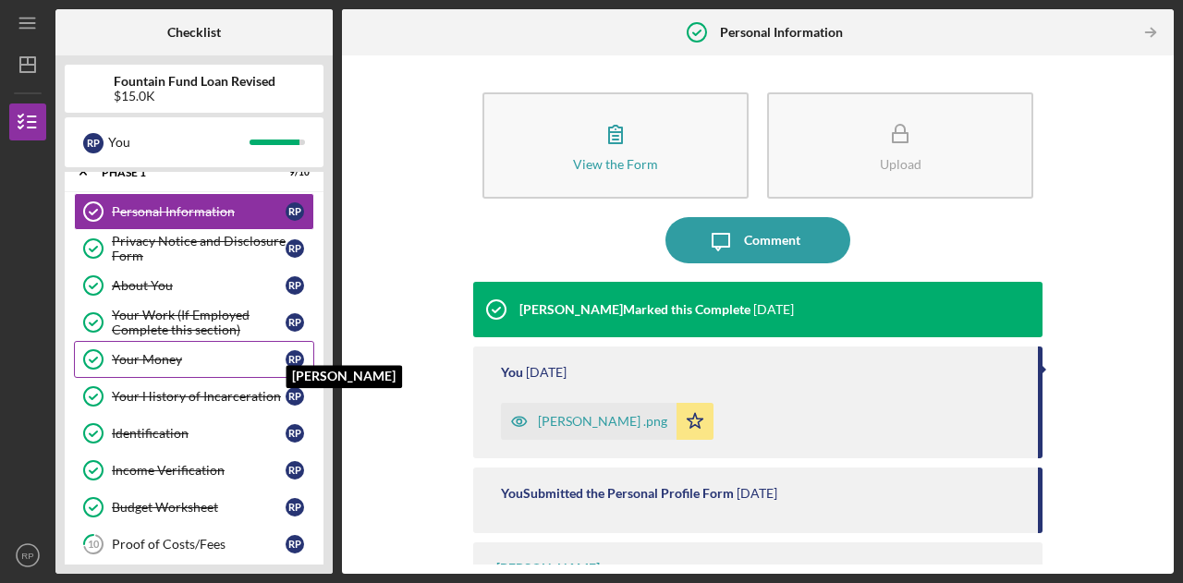
scroll to position [26, 0]
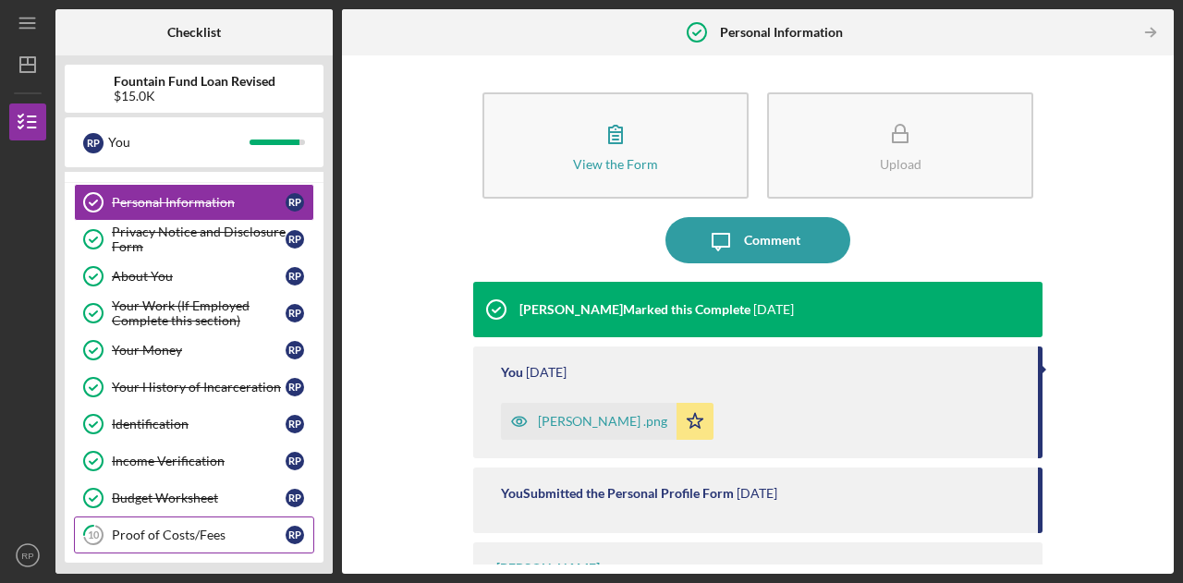
click at [202, 528] on div "Proof of Costs/Fees" at bounding box center [199, 535] width 174 height 15
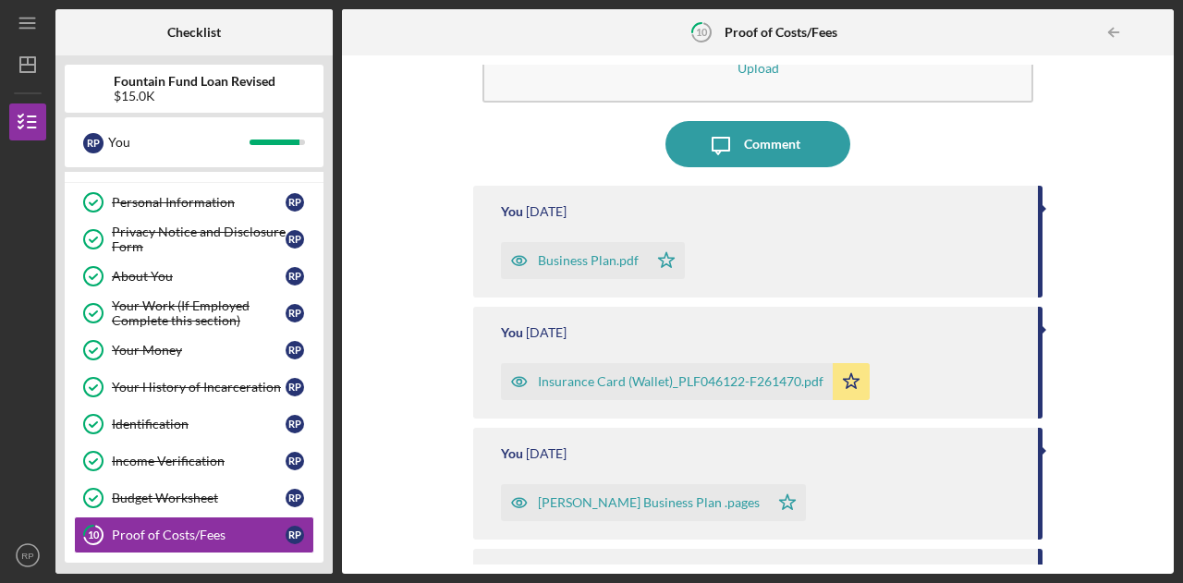
scroll to position [277, 0]
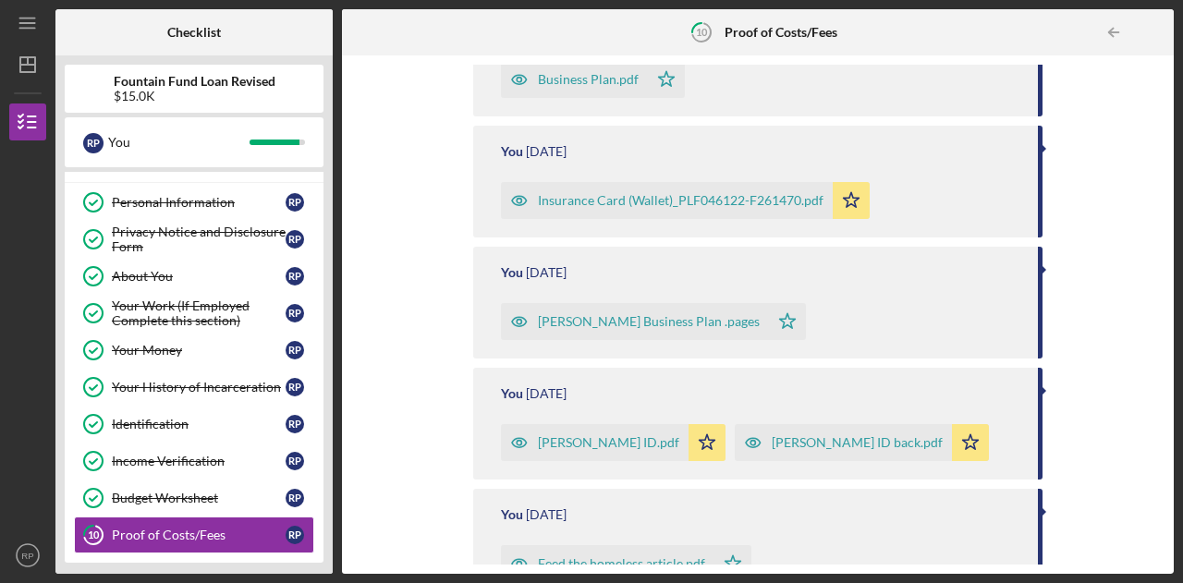
click at [596, 84] on div "Business Plan.pdf" at bounding box center [588, 79] width 101 height 15
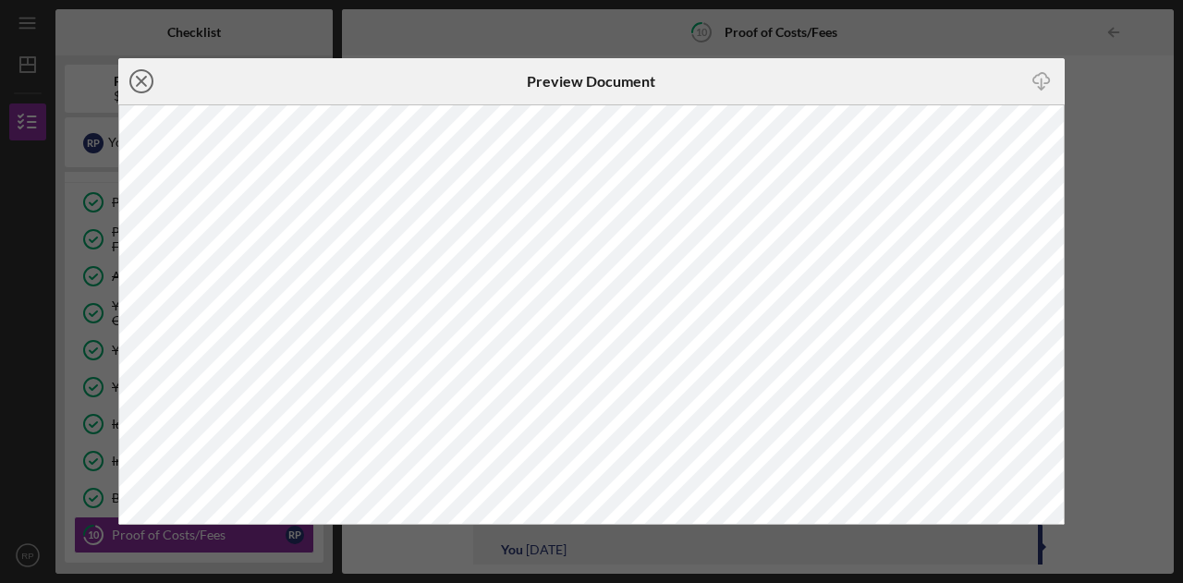
click at [142, 79] on line at bounding box center [141, 81] width 9 height 9
